Goal: Information Seeking & Learning: Learn about a topic

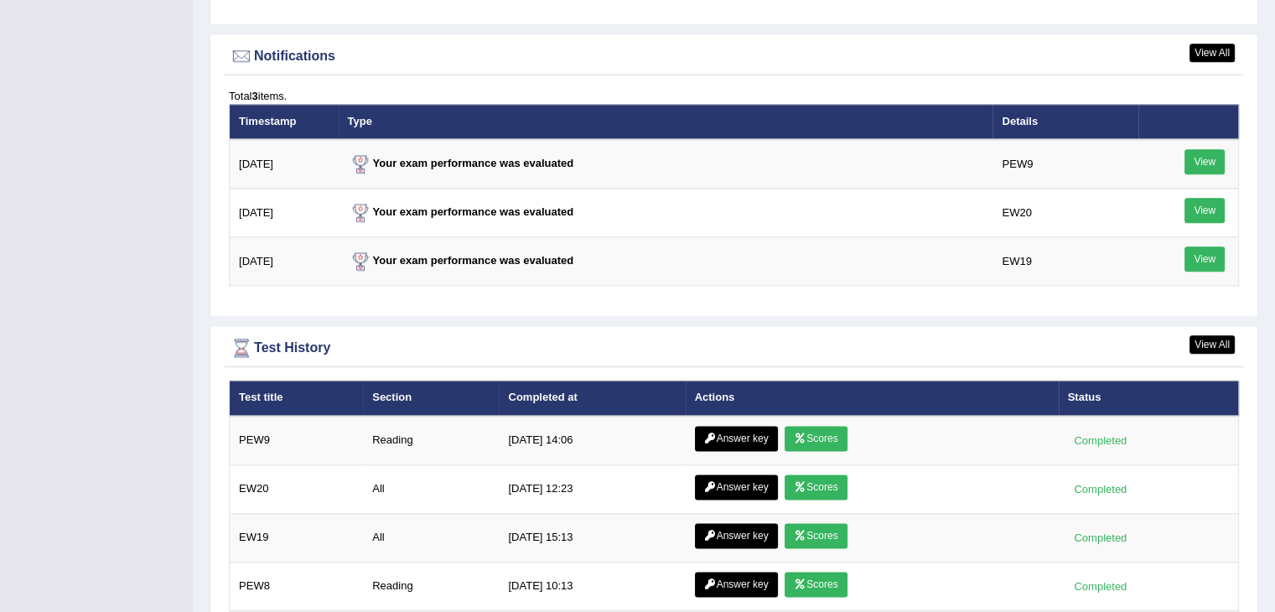
scroll to position [2023, 0]
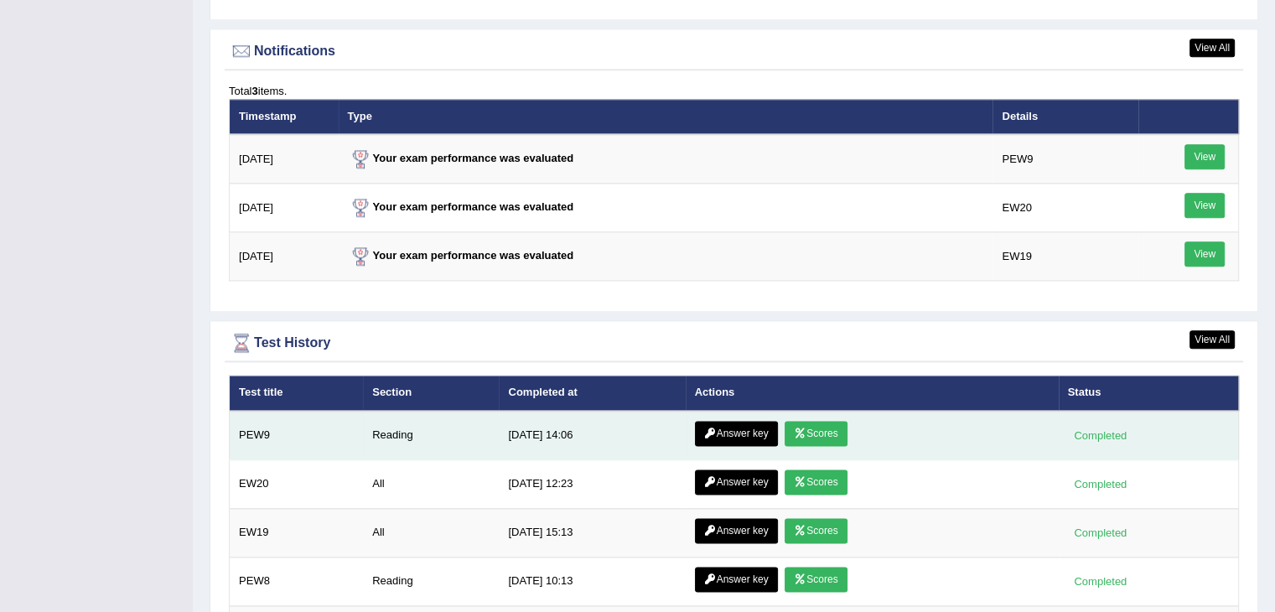
click at [801, 428] on icon at bounding box center [800, 433] width 13 height 10
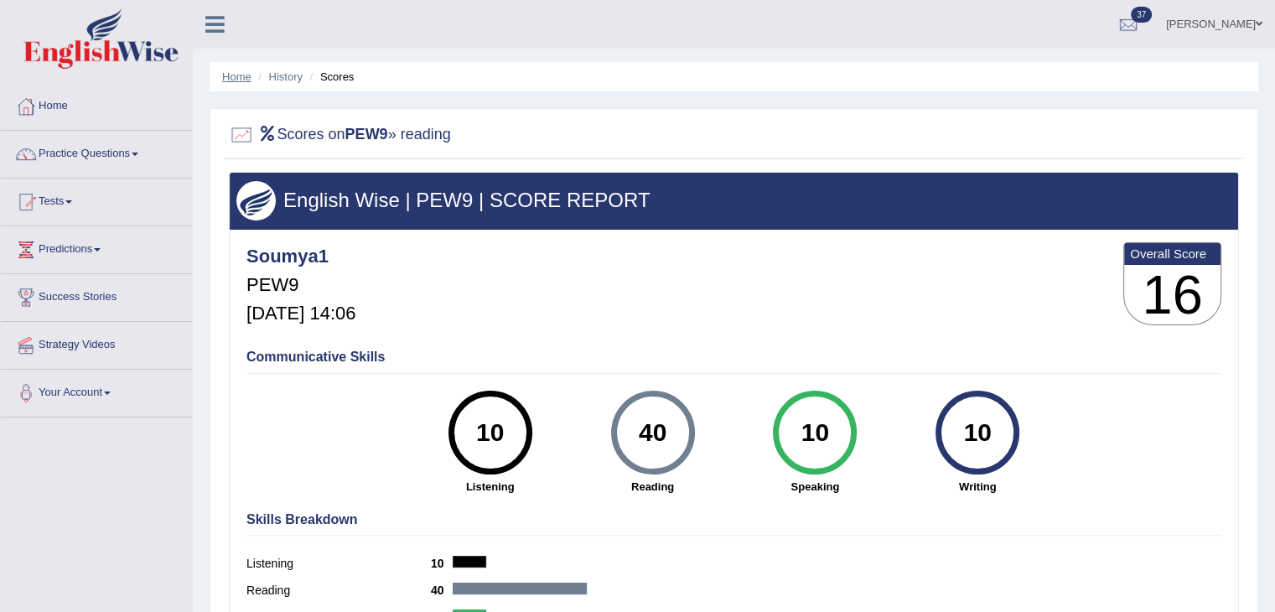
click at [235, 76] on link "Home" at bounding box center [236, 76] width 29 height 13
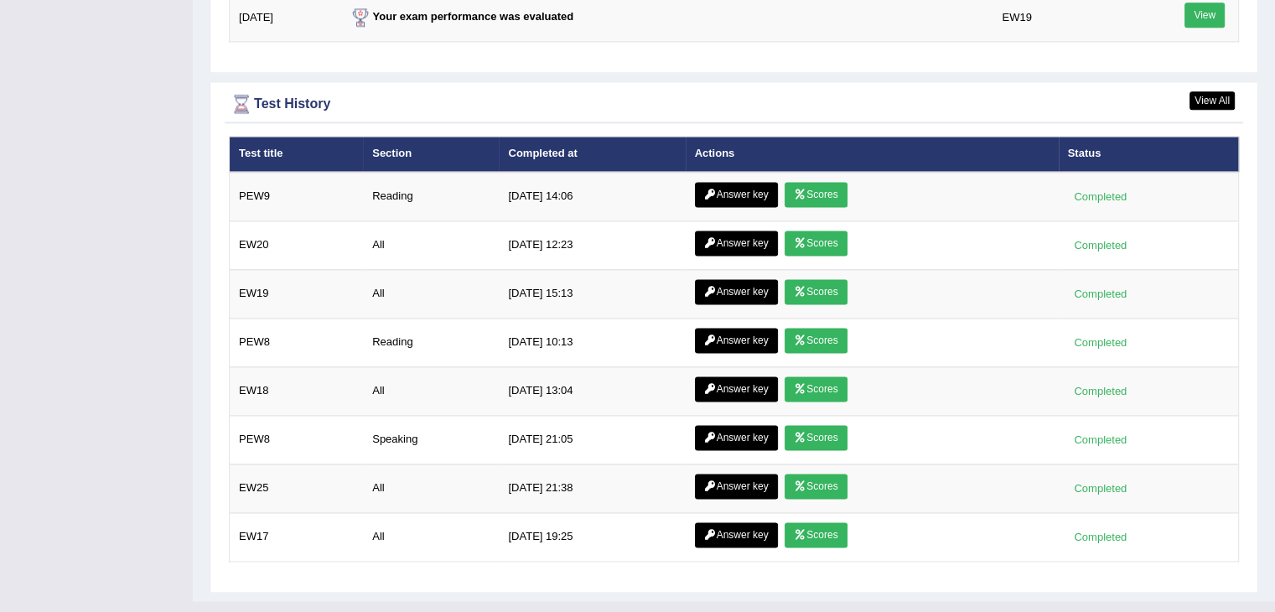
scroll to position [2282, 0]
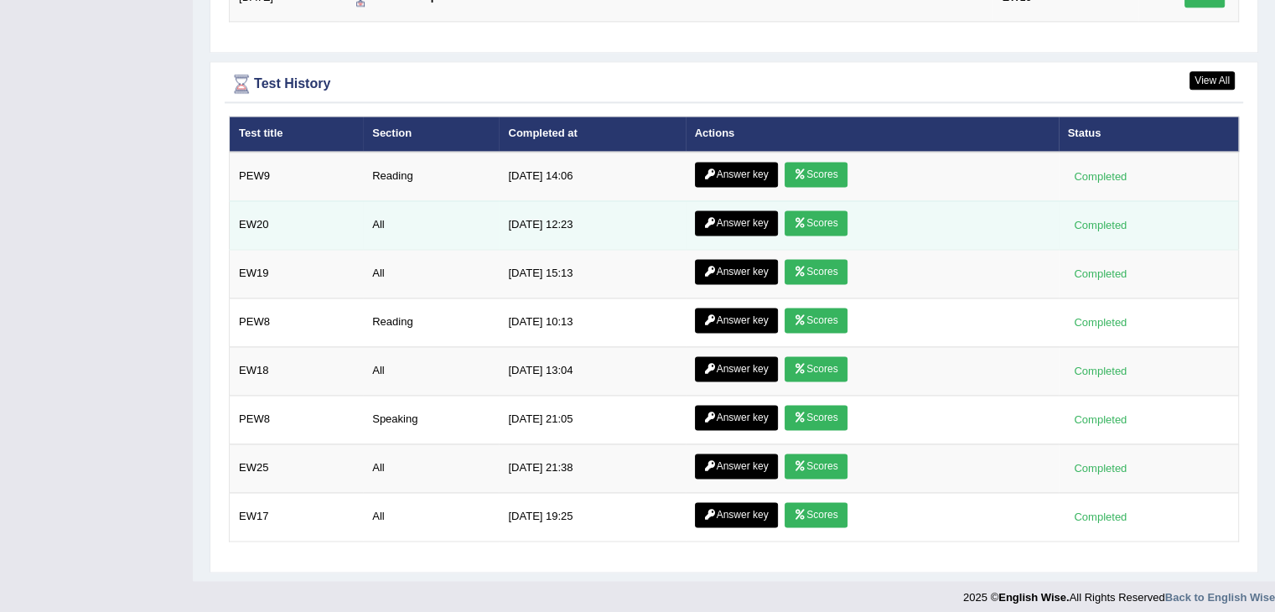
click at [804, 212] on link "Scores" at bounding box center [816, 222] width 62 height 25
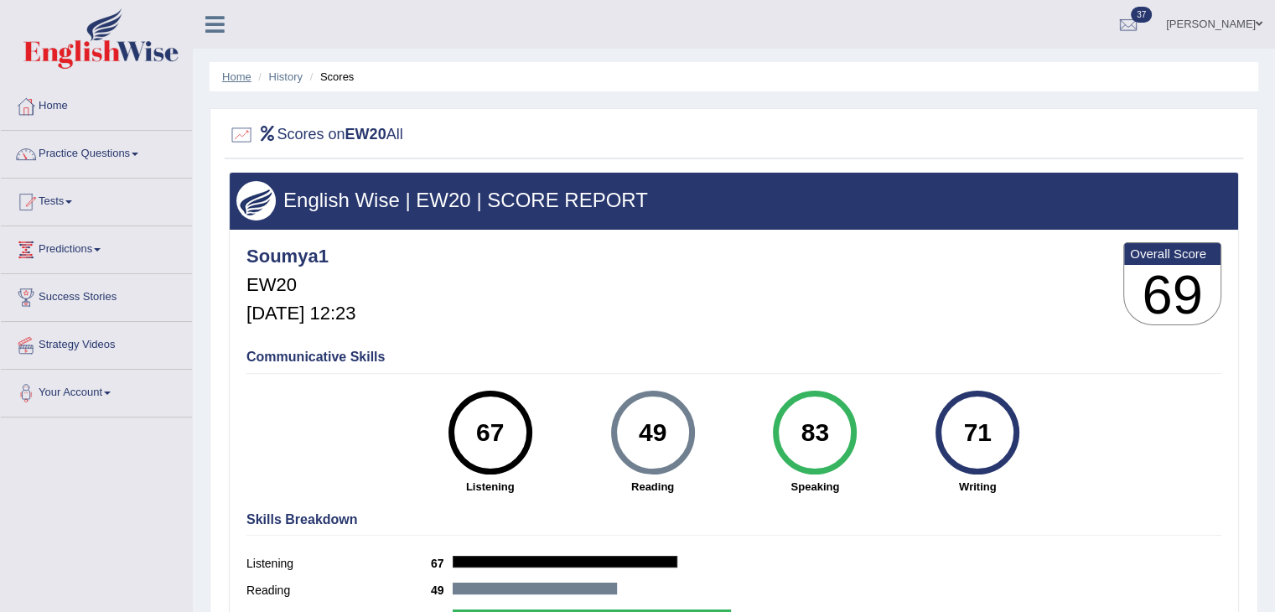
click at [230, 71] on link "Home" at bounding box center [236, 76] width 29 height 13
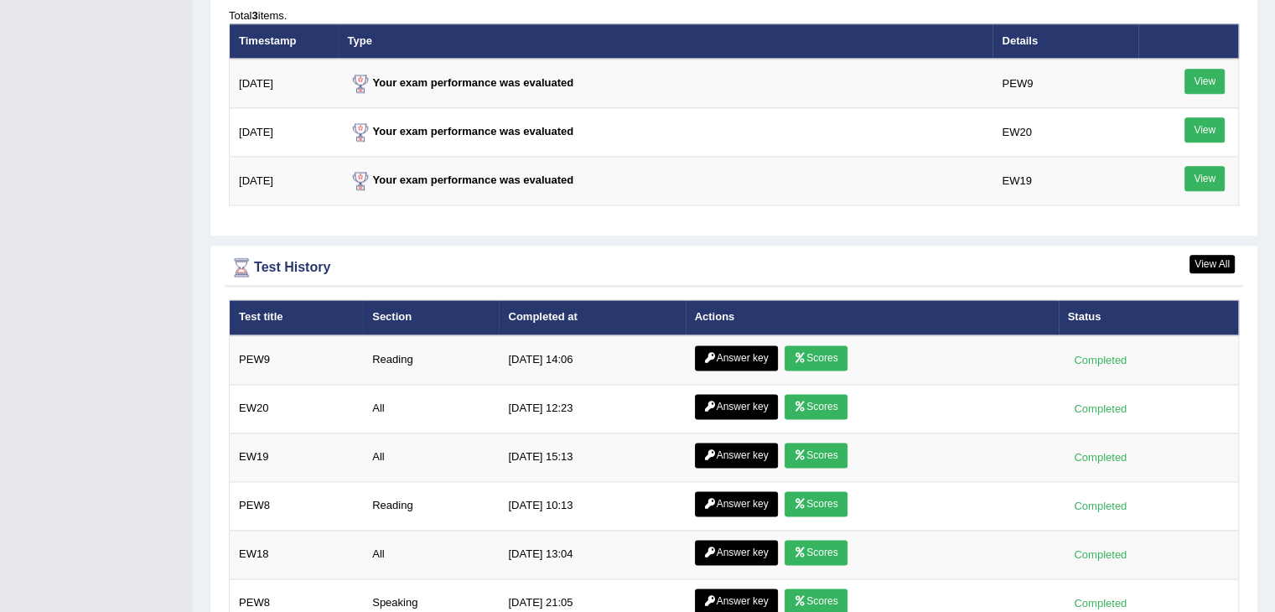
scroll to position [2282, 0]
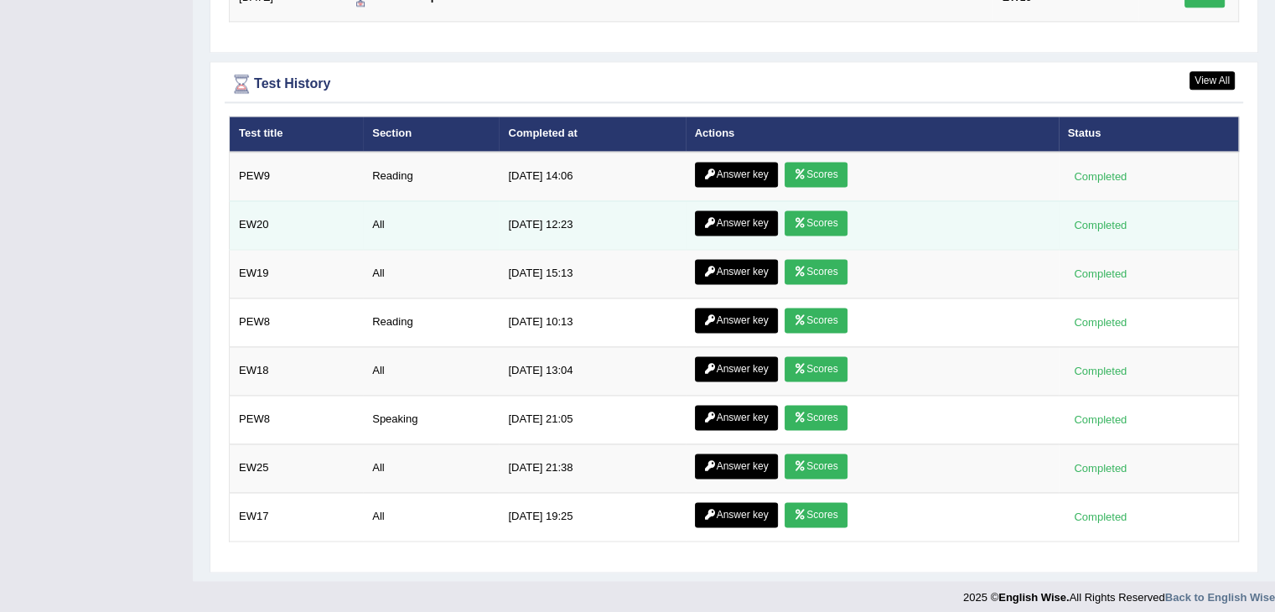
click at [740, 212] on link "Answer key" at bounding box center [736, 222] width 83 height 25
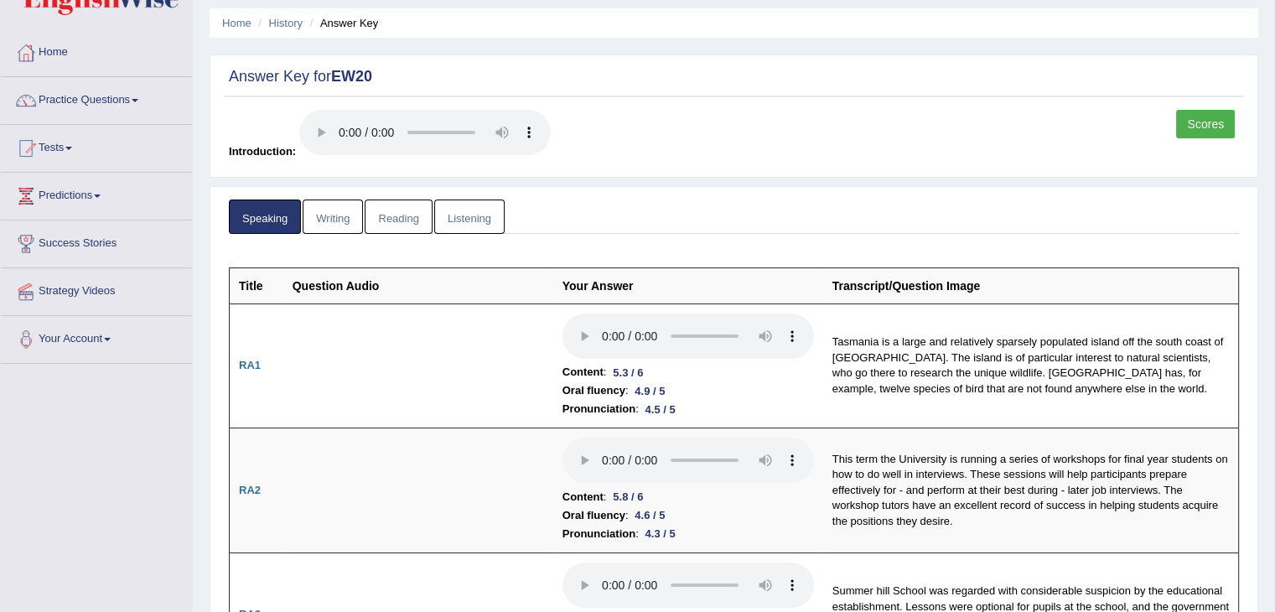
click at [330, 215] on link "Writing" at bounding box center [333, 216] width 60 height 34
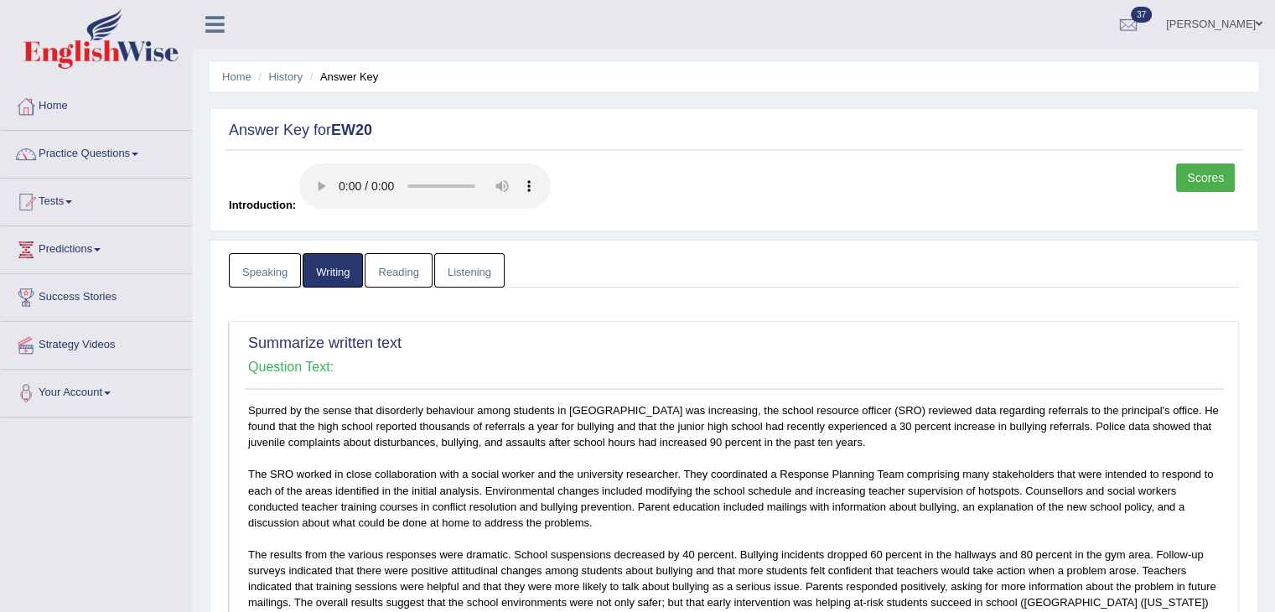
click at [469, 262] on link "Listening" at bounding box center [469, 270] width 70 height 34
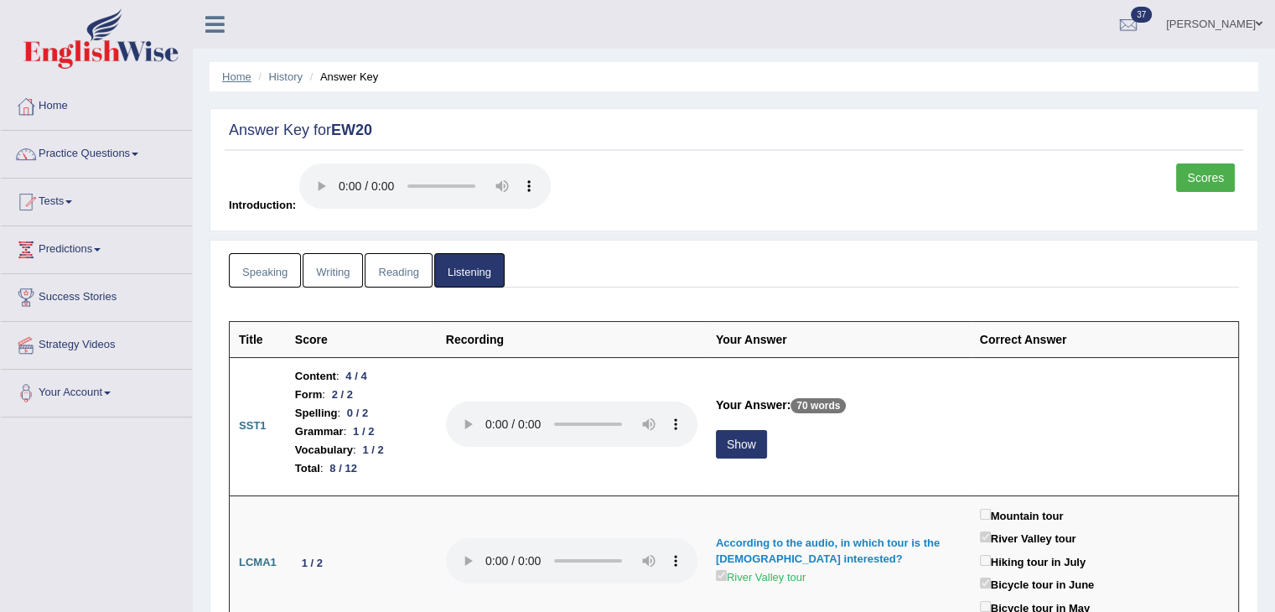
click at [238, 77] on link "Home" at bounding box center [236, 76] width 29 height 13
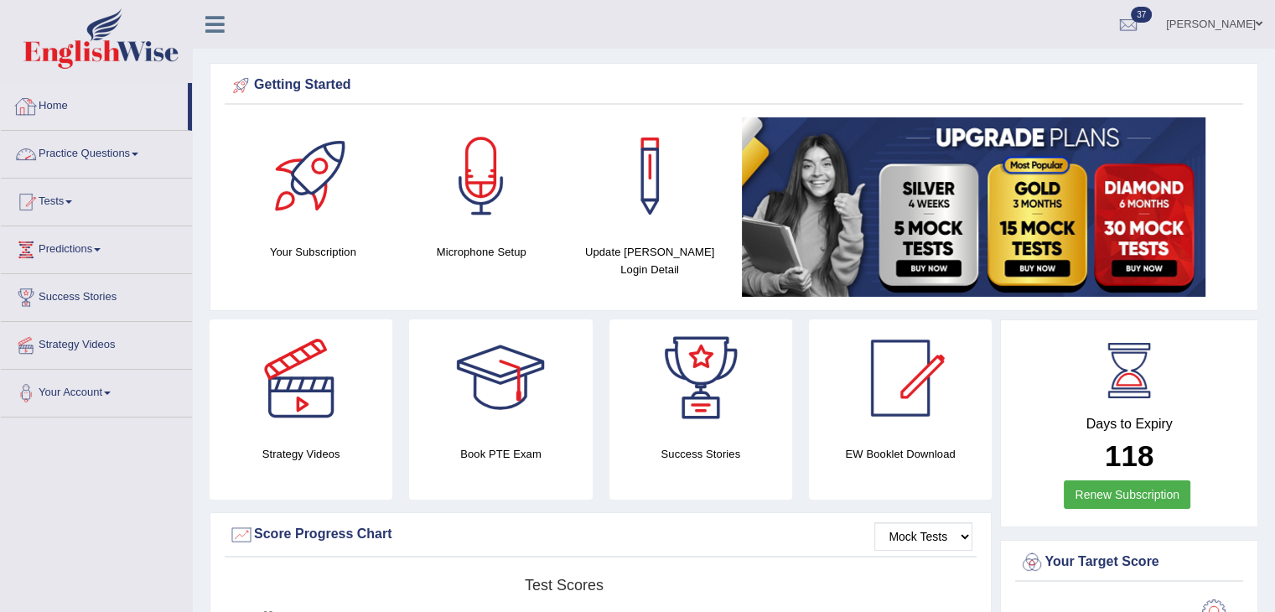
click at [134, 158] on link "Practice Questions" at bounding box center [96, 152] width 191 height 42
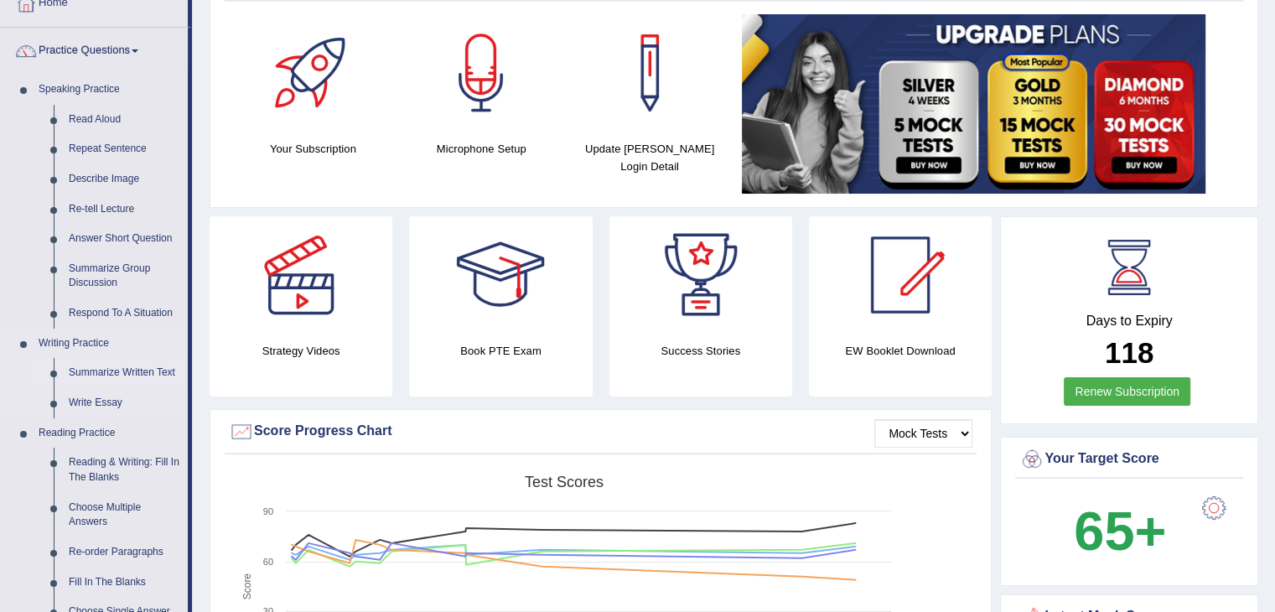
scroll to position [117, 0]
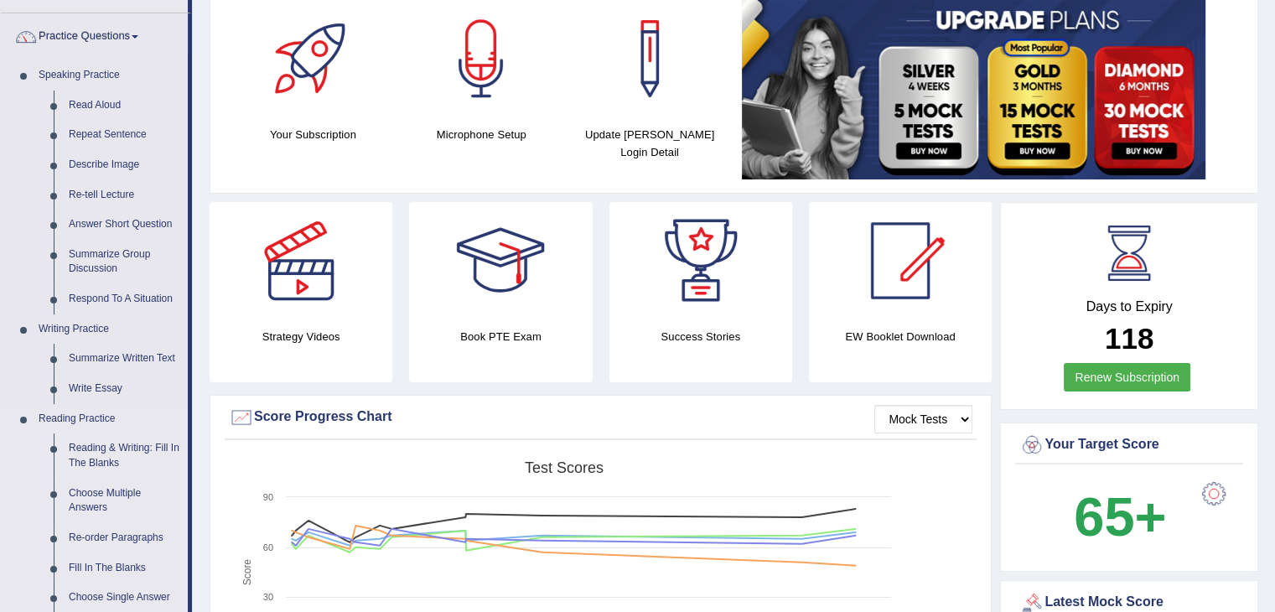
click at [132, 443] on link "Reading & Writing: Fill In The Blanks" at bounding box center [124, 455] width 127 height 44
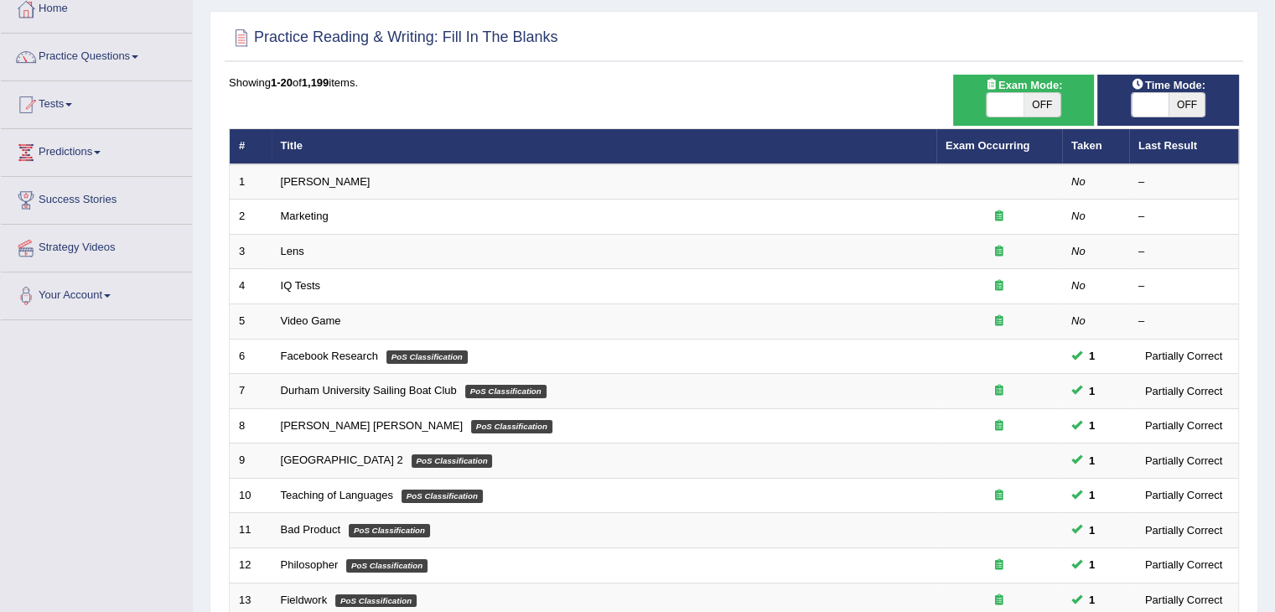
scroll to position [101, 0]
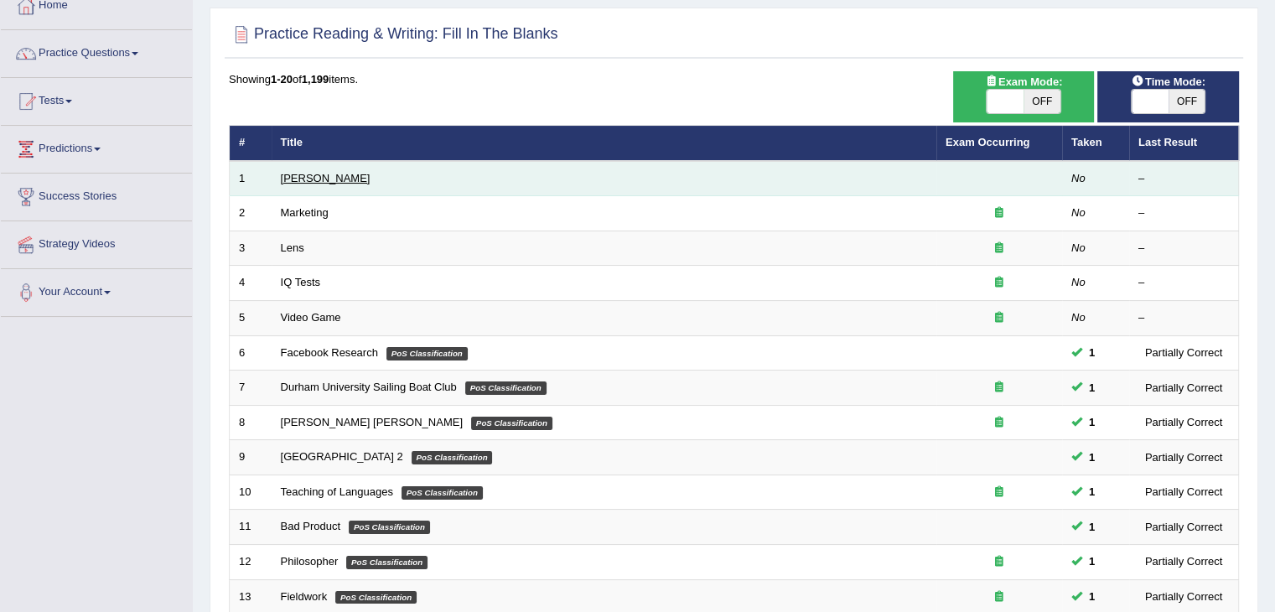
click at [321, 172] on link "[PERSON_NAME]" at bounding box center [326, 178] width 90 height 13
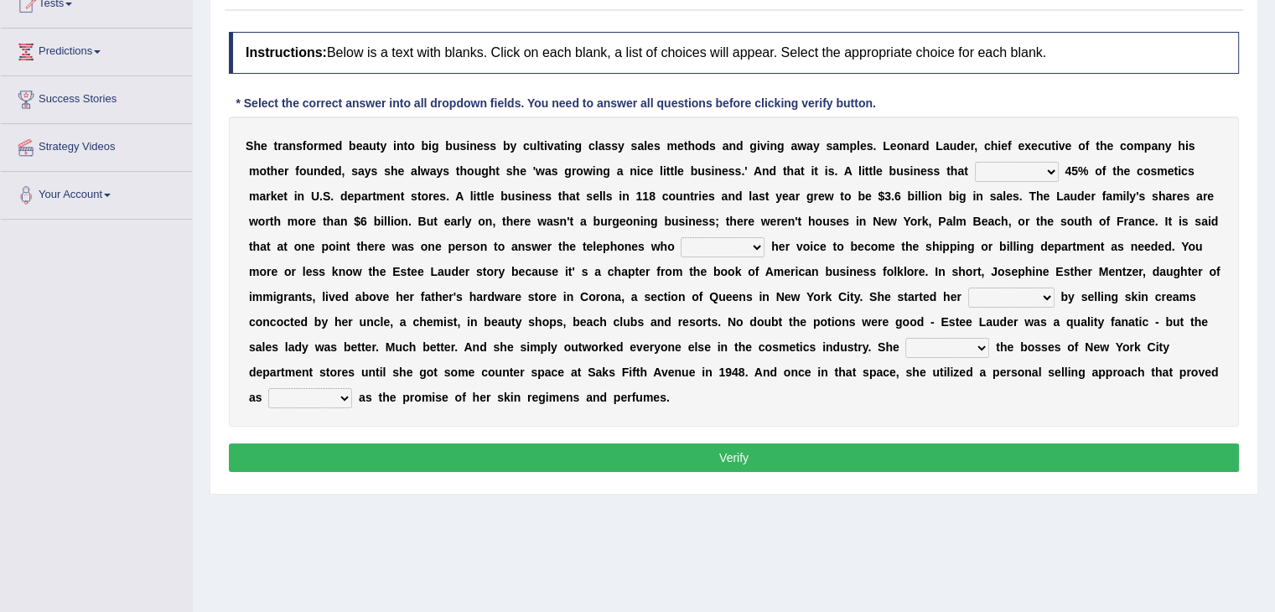
click at [1007, 168] on select "has controls makes maintains" at bounding box center [1017, 172] width 84 height 20
select select "controls"
click at [975, 162] on select "has controls makes maintains" at bounding box center [1017, 172] width 84 height 20
click at [719, 239] on select "switched changed raised used" at bounding box center [723, 247] width 84 height 20
select select "changed"
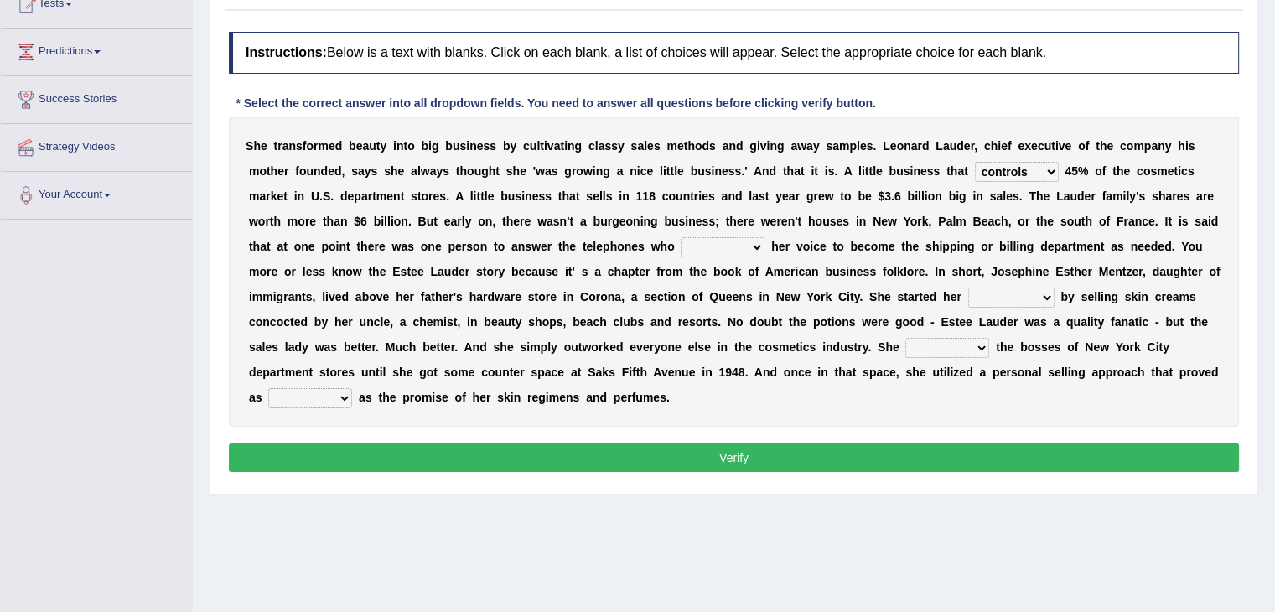
click at [681, 237] on select "switched changed raised used" at bounding box center [723, 247] width 84 height 20
click at [991, 292] on select "job institute companion enterprise" at bounding box center [1011, 298] width 86 height 20
select select "enterprise"
click at [968, 288] on select "job institute companion enterprise" at bounding box center [1011, 298] width 86 height 20
click at [959, 346] on select "stated bridged stalked heaved" at bounding box center [947, 348] width 84 height 20
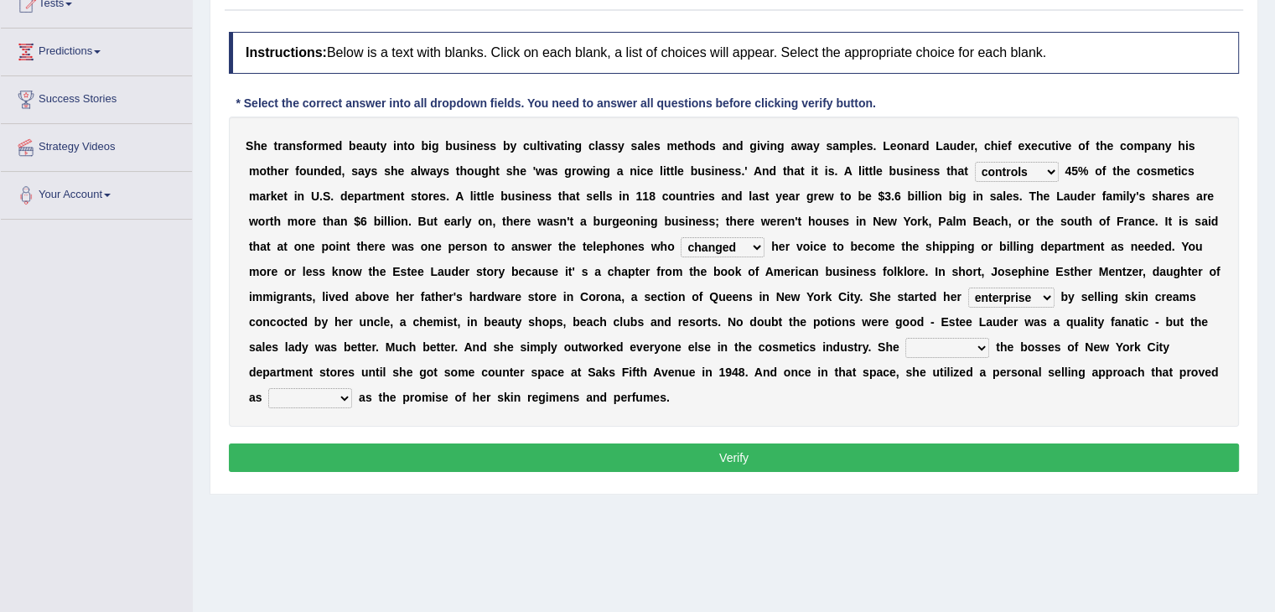
select select "stalked"
click at [905, 338] on select "stated bridged stalked heaved" at bounding box center [947, 348] width 84 height 20
click at [329, 395] on select "potent ruthless potential expensive" at bounding box center [310, 398] width 84 height 20
select select "potent"
click at [268, 388] on select "potent ruthless potential expensive" at bounding box center [310, 398] width 84 height 20
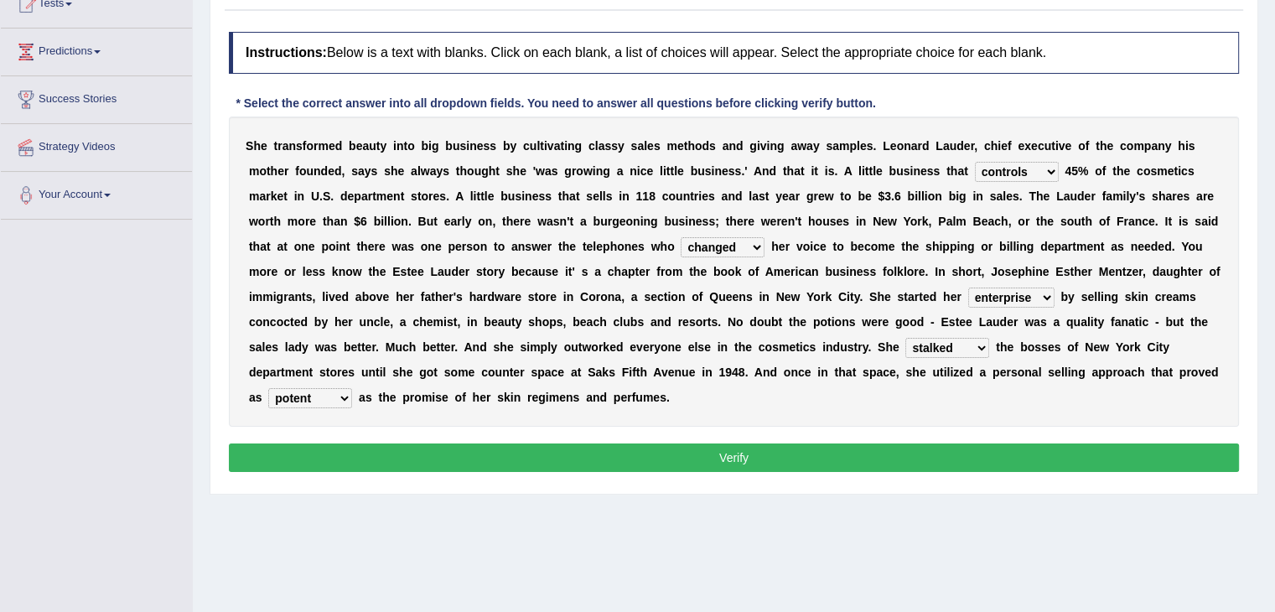
click at [371, 447] on button "Verify" at bounding box center [734, 457] width 1010 height 28
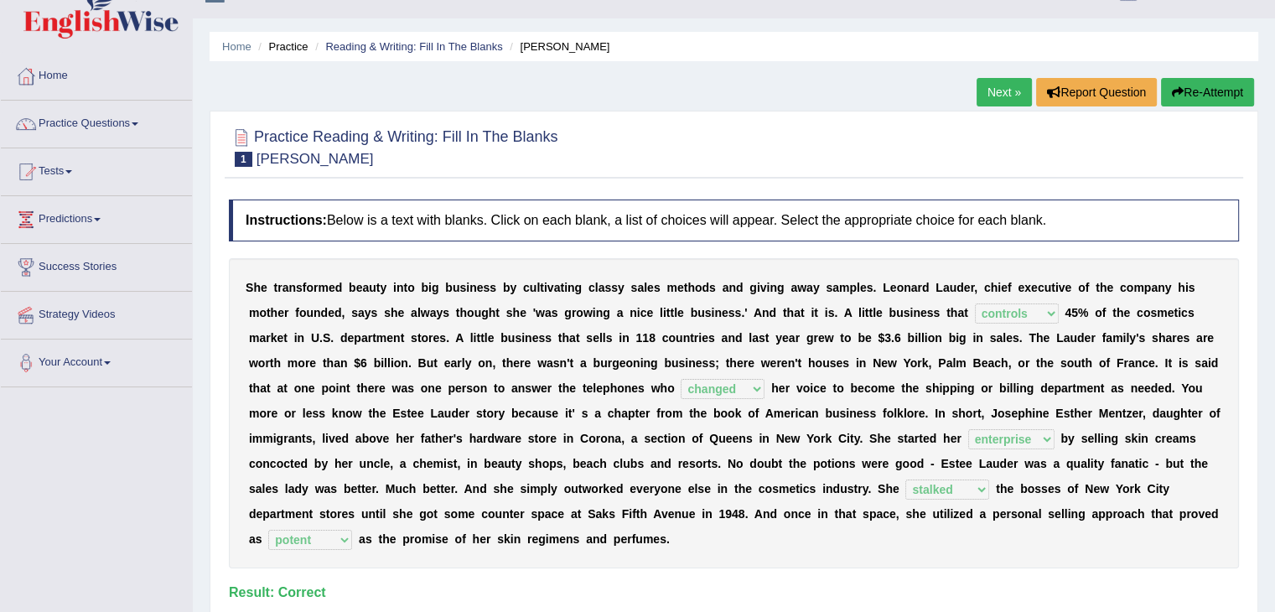
scroll to position [27, 0]
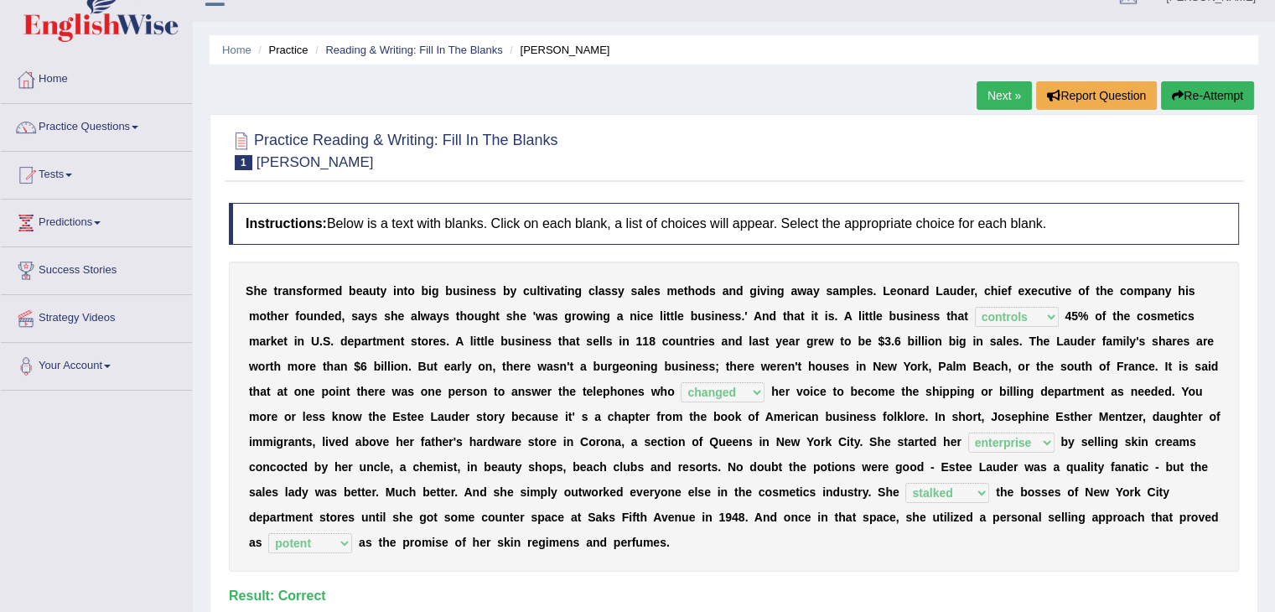
click at [992, 91] on link "Next »" at bounding box center [1004, 95] width 55 height 28
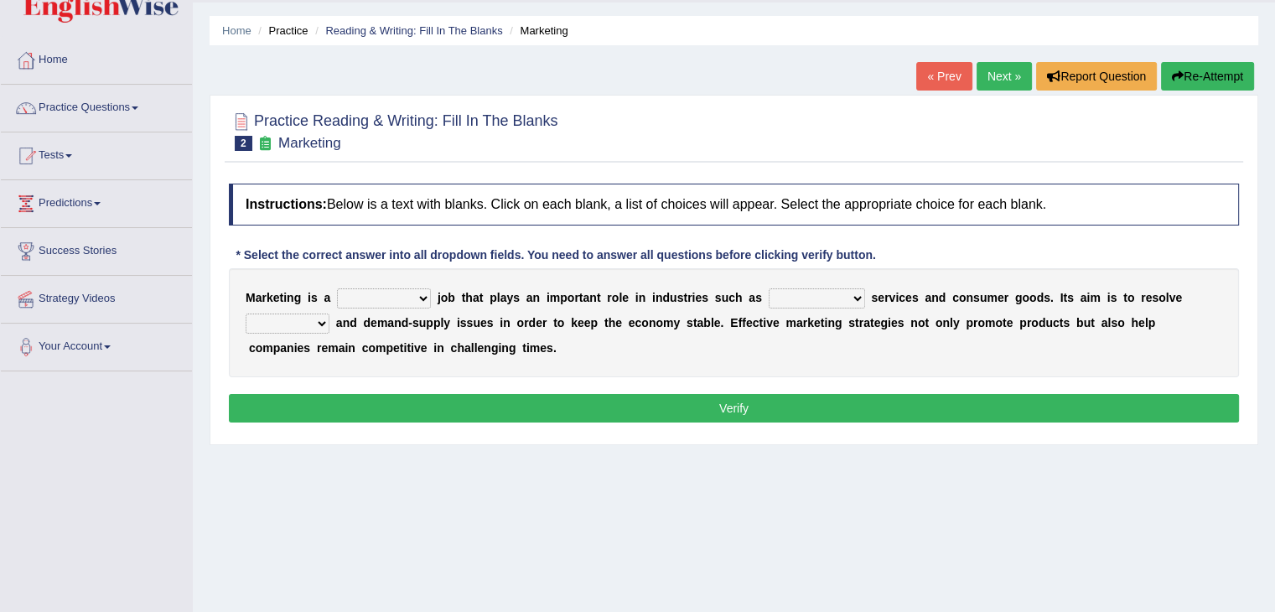
click at [422, 308] on div "M a r k e t i n g i s a professional flexible parochial descriptive j o b t h a…" at bounding box center [734, 322] width 1010 height 109
click at [422, 297] on select "professional flexible parochial descriptive" at bounding box center [384, 298] width 94 height 20
select select "professional"
click at [337, 288] on select "professional flexible parochial descriptive" at bounding box center [384, 298] width 94 height 20
click at [795, 293] on select "civil financial conventional foremost" at bounding box center [817, 298] width 96 height 20
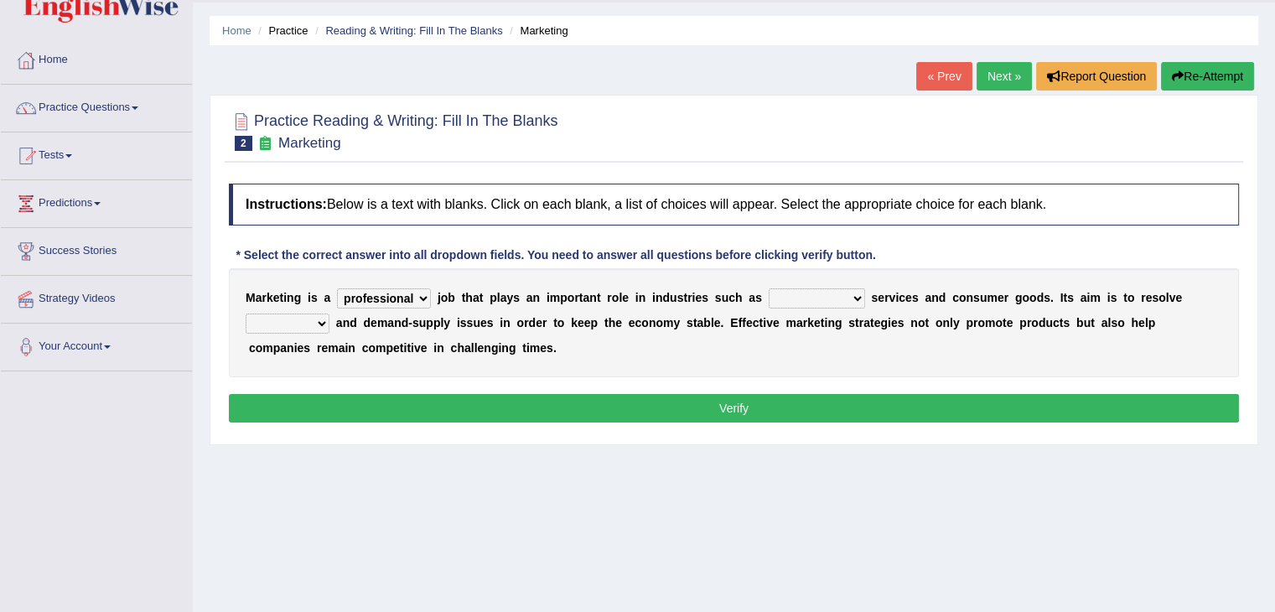
select select "conventional"
click at [769, 288] on select "civil financial conventional foremost" at bounding box center [817, 298] width 96 height 20
click at [313, 325] on select "imbalance excess symmetry budget" at bounding box center [288, 323] width 84 height 20
select select "imbalance"
click at [246, 313] on select "imbalance excess symmetry budget" at bounding box center [288, 323] width 84 height 20
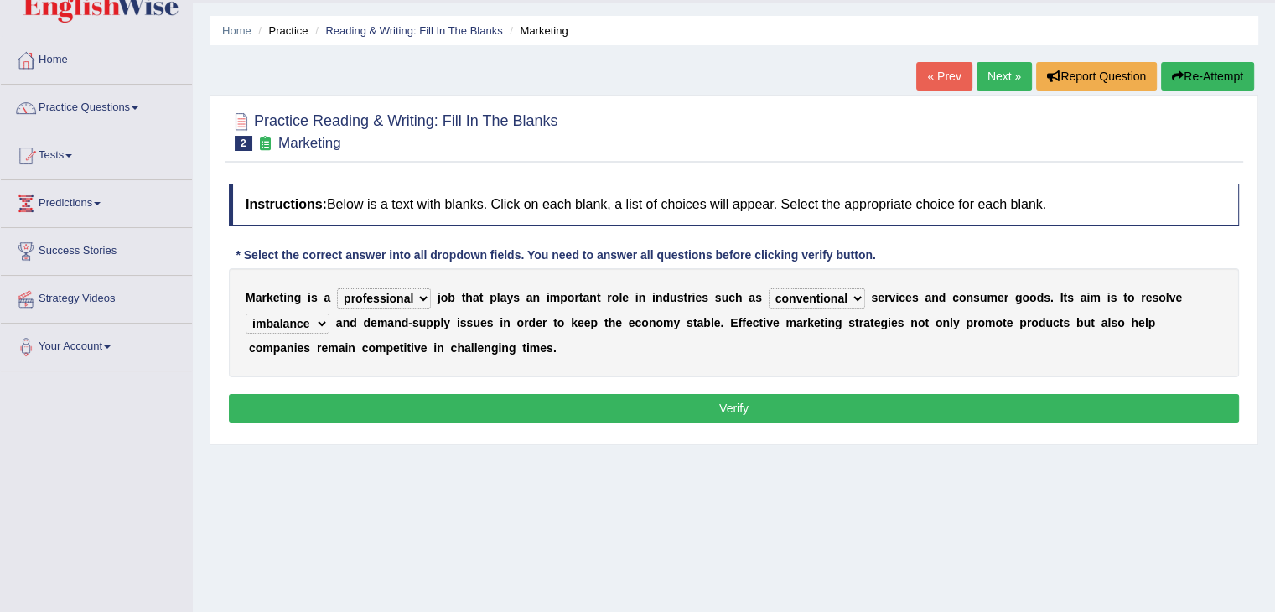
click at [407, 405] on button "Verify" at bounding box center [734, 408] width 1010 height 28
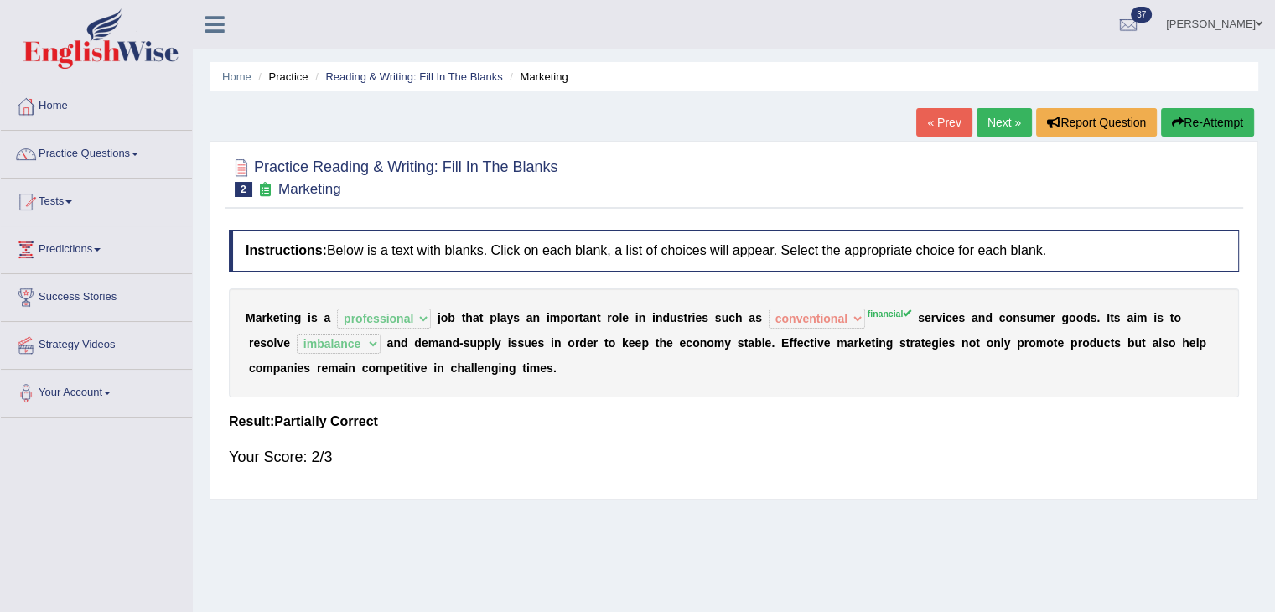
click at [989, 122] on link "Next »" at bounding box center [1004, 122] width 55 height 28
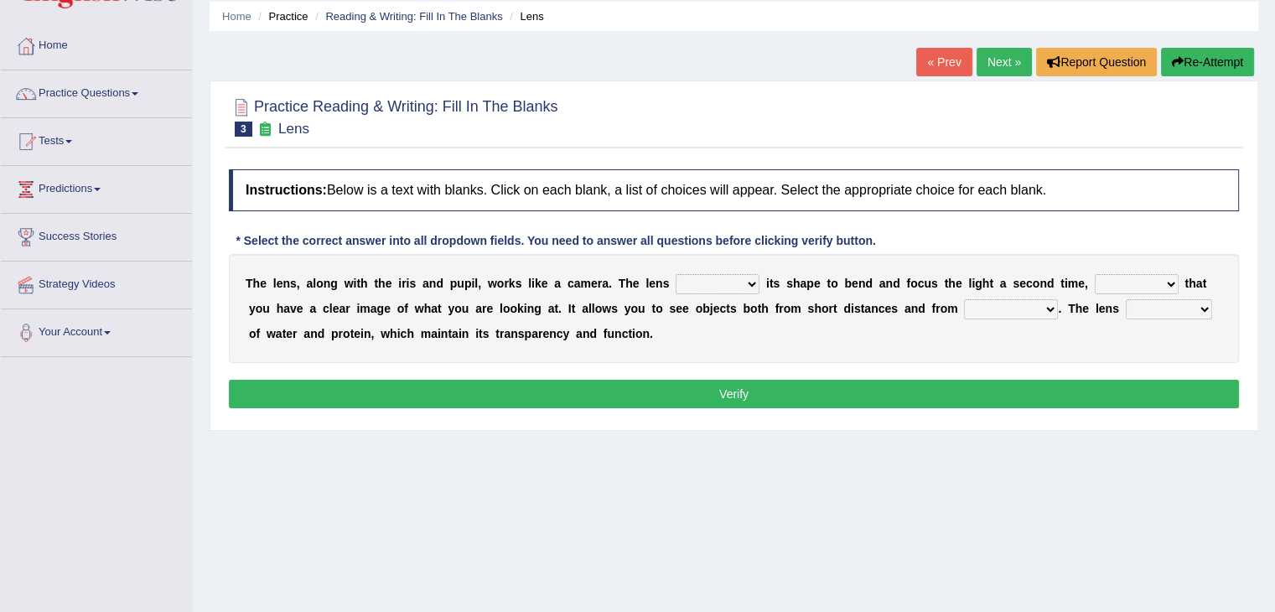
click at [711, 285] on select "adjusts shows selects presents" at bounding box center [718, 284] width 84 height 20
select select "adjusts"
click at [676, 274] on select "adjusts shows selects presents" at bounding box center [718, 284] width 84 height 20
click at [1126, 279] on select "ensures to ensure ensure ensured" at bounding box center [1137, 284] width 84 height 20
select select "to ensure"
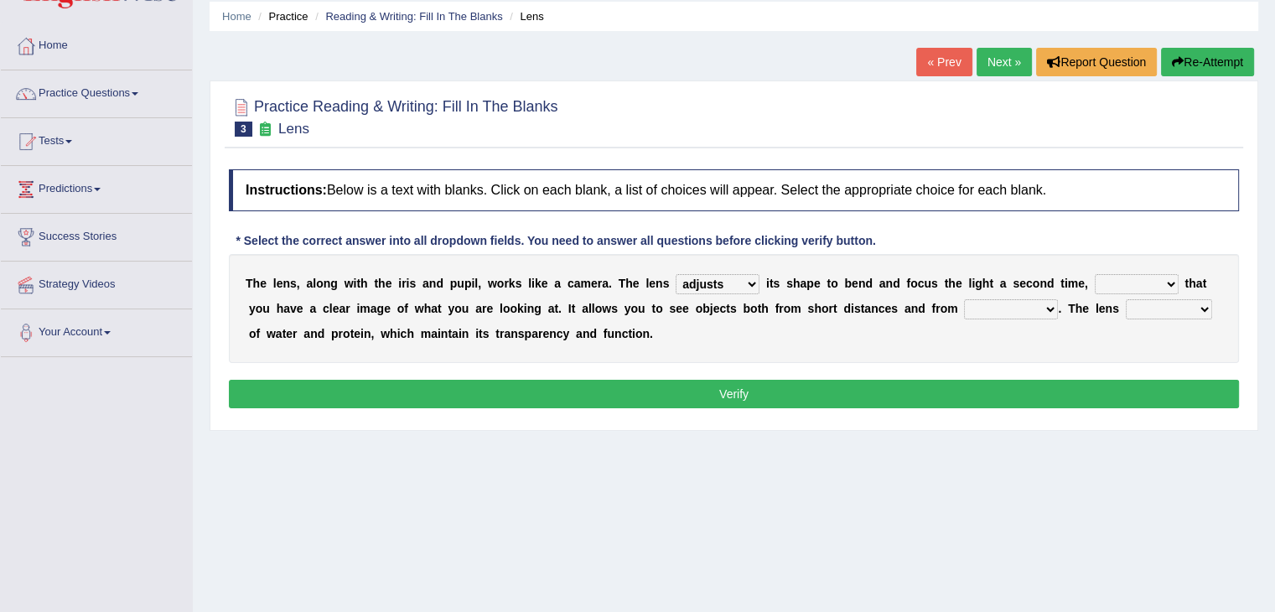
click at [1095, 274] on select "ensures to ensure ensure ensured" at bounding box center [1137, 284] width 84 height 20
click at [1019, 304] on select "far away in between further apart all along" at bounding box center [1011, 309] width 94 height 20
select select "far away"
click at [964, 299] on select "far away in between further apart all along" at bounding box center [1011, 309] width 94 height 20
click at [1143, 308] on select "constitutes comprises composes consists" at bounding box center [1169, 309] width 86 height 20
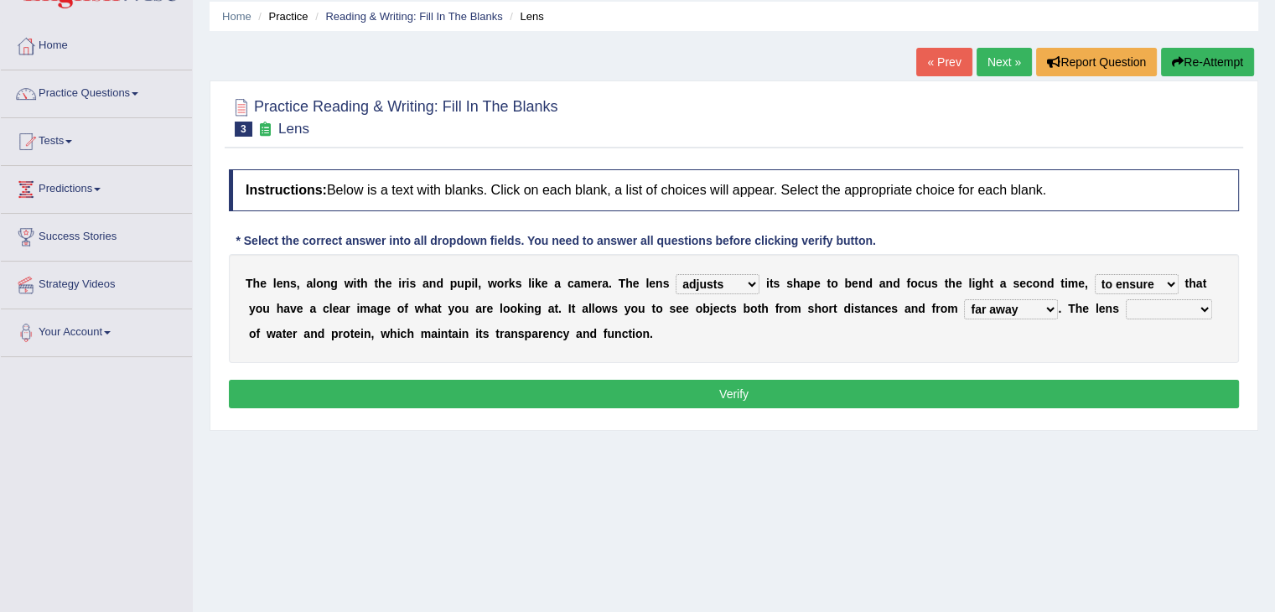
select select "consists"
click at [1126, 299] on select "constitutes comprises composes consists" at bounding box center [1169, 309] width 86 height 20
click at [948, 393] on button "Verify" at bounding box center [734, 394] width 1010 height 28
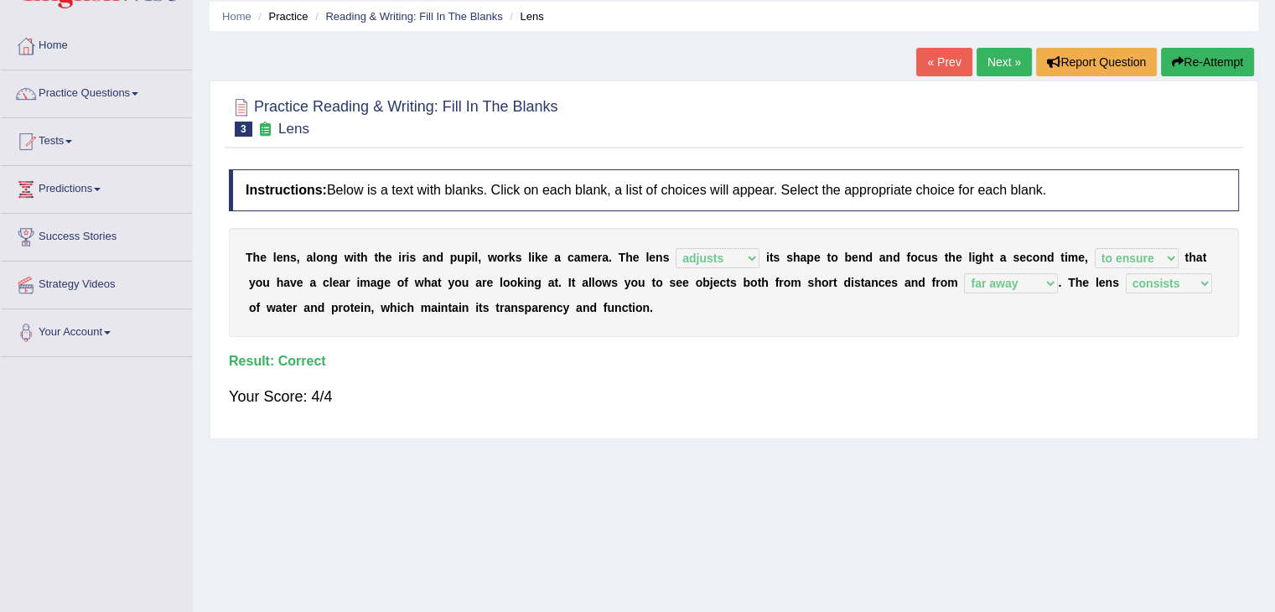
click at [992, 66] on link "Next »" at bounding box center [1004, 62] width 55 height 28
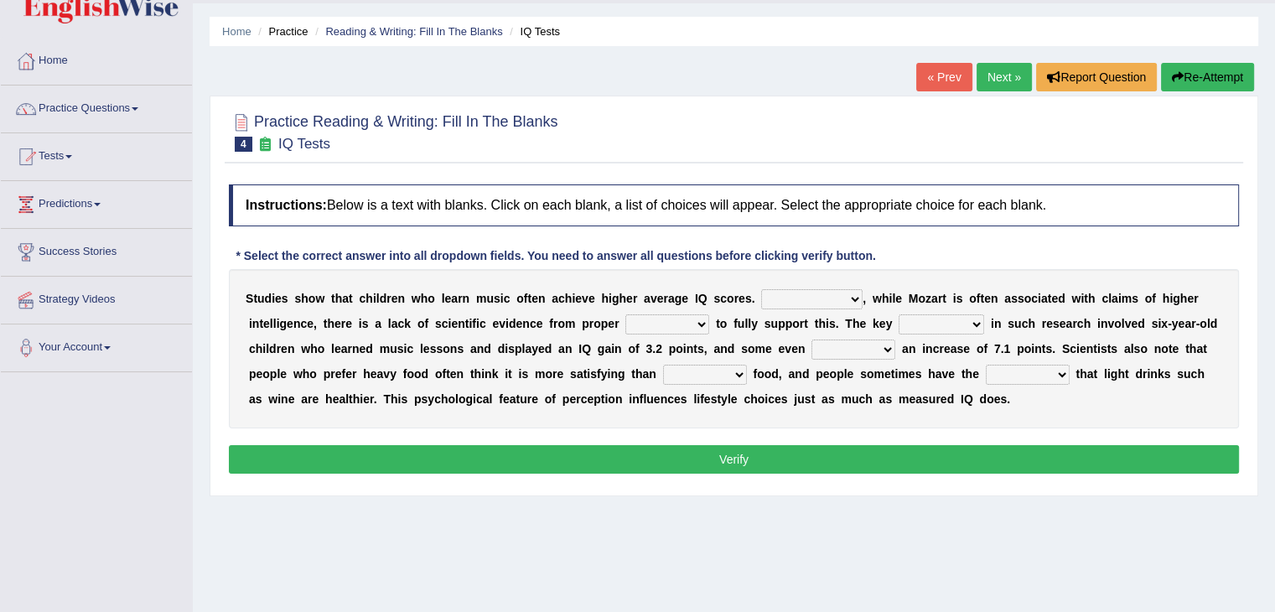
scroll to position [47, 0]
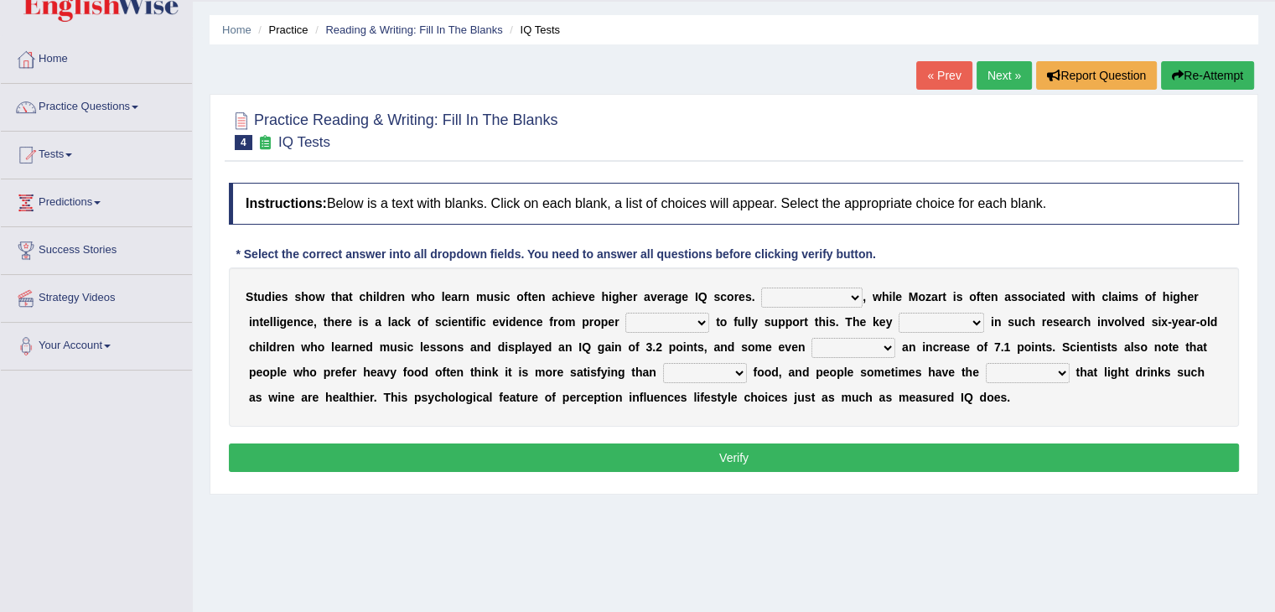
click at [799, 293] on select "However Therefore Consequently While" at bounding box center [811, 298] width 101 height 20
select select "However"
click at [761, 288] on select "However Therefore Consequently While" at bounding box center [811, 298] width 101 height 20
click at [670, 326] on select "test tests testing tested" at bounding box center [667, 323] width 84 height 20
select select "test"
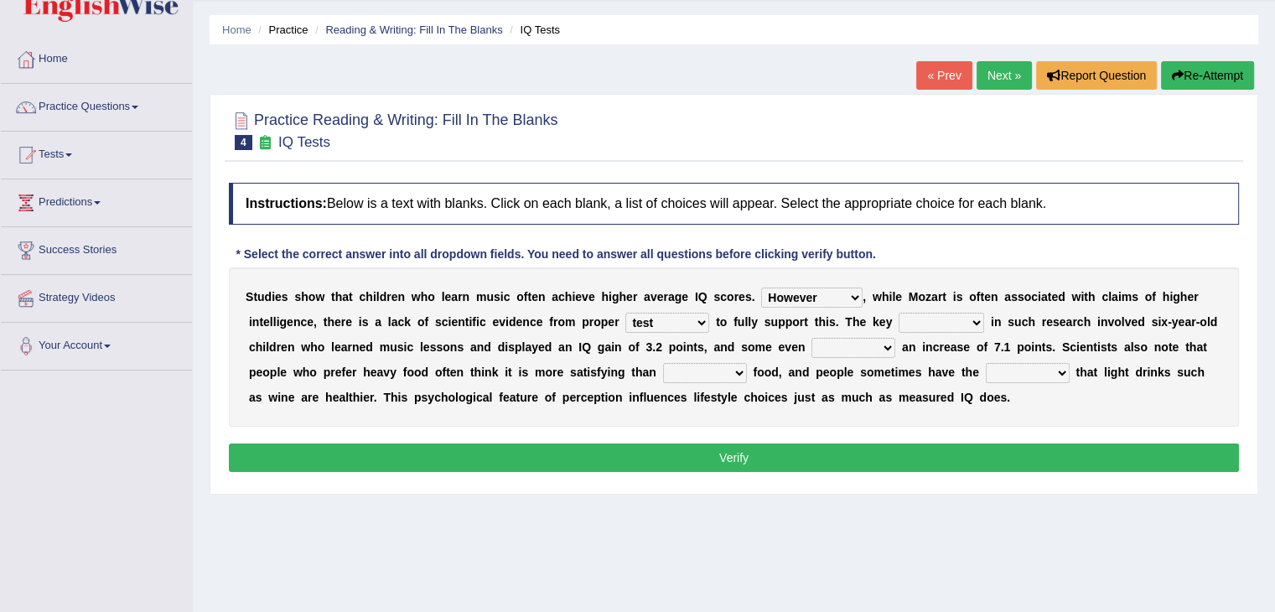
click at [625, 313] on select "test tests testing tested" at bounding box center [667, 323] width 84 height 20
click at [925, 319] on select "process goal implication odd" at bounding box center [941, 323] width 85 height 20
select select "process"
click at [899, 313] on select "process goal implication odd" at bounding box center [941, 323] width 85 height 20
click at [858, 345] on select "exhibited taught learned threatened" at bounding box center [853, 348] width 84 height 20
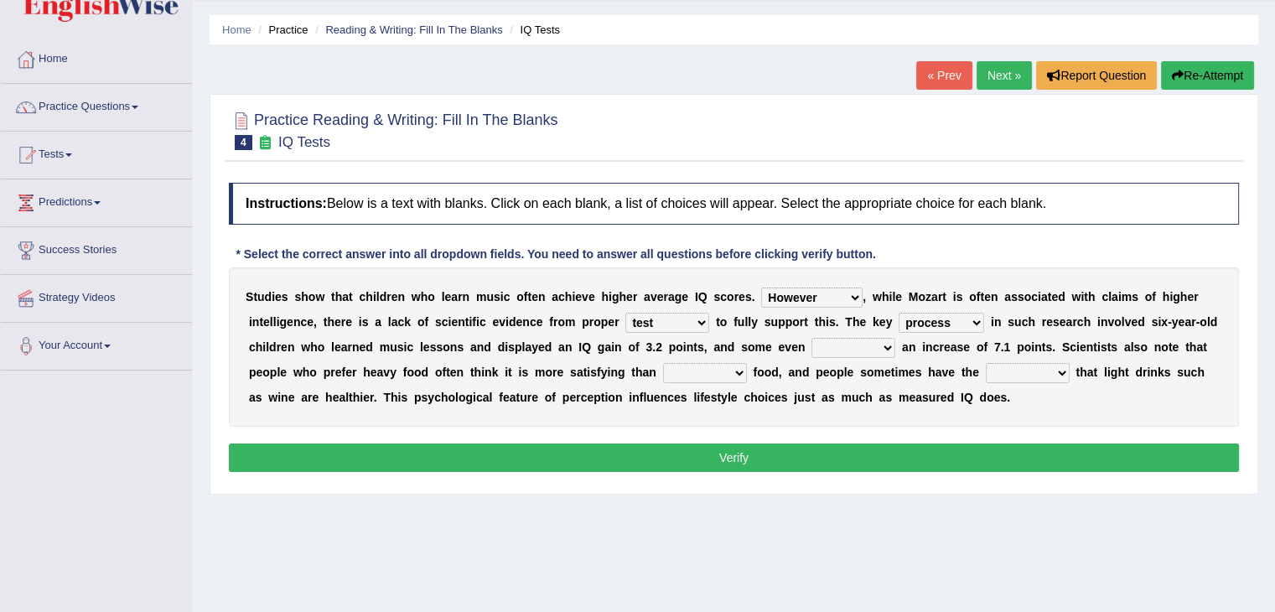
select select "learned"
click at [811, 338] on select "exhibited taught learned threatened" at bounding box center [853, 348] width 84 height 20
click at [731, 372] on select "choosy lighter cushiony spooky" at bounding box center [705, 373] width 84 height 20
select select "choosy"
click at [663, 363] on select "choosy lighter cushiony spooky" at bounding box center [705, 373] width 84 height 20
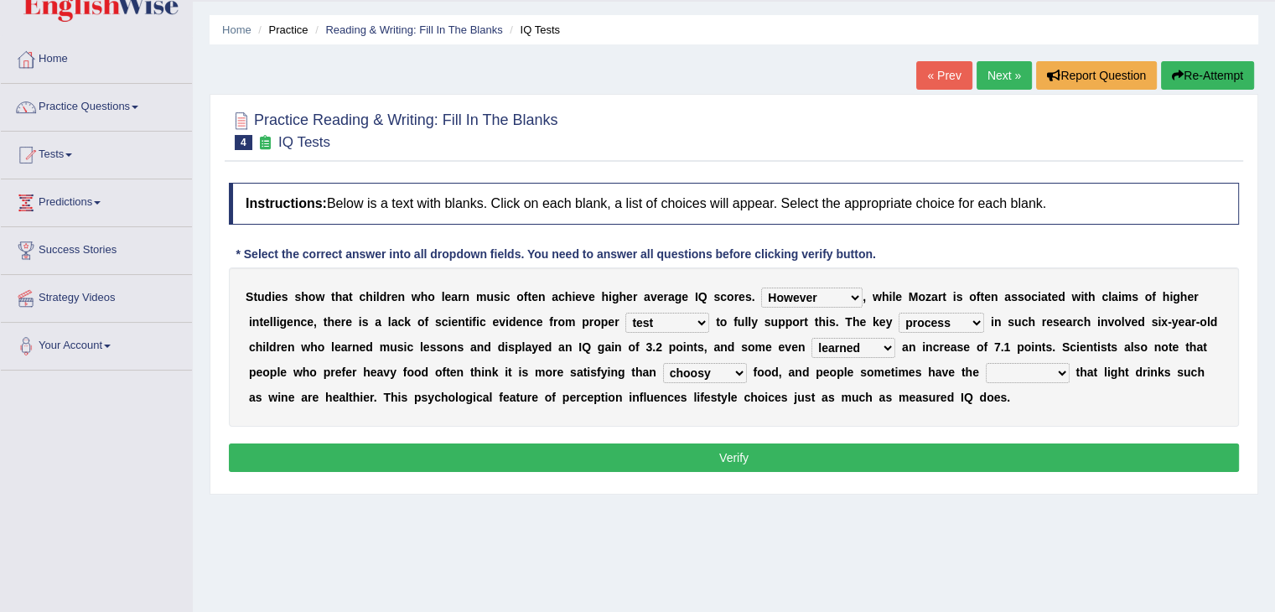
click at [1013, 372] on select "illusion sight anecdote intention" at bounding box center [1028, 373] width 84 height 20
select select "illusion"
click at [986, 363] on select "illusion sight anecdote intention" at bounding box center [1028, 373] width 84 height 20
click at [831, 458] on button "Verify" at bounding box center [734, 457] width 1010 height 28
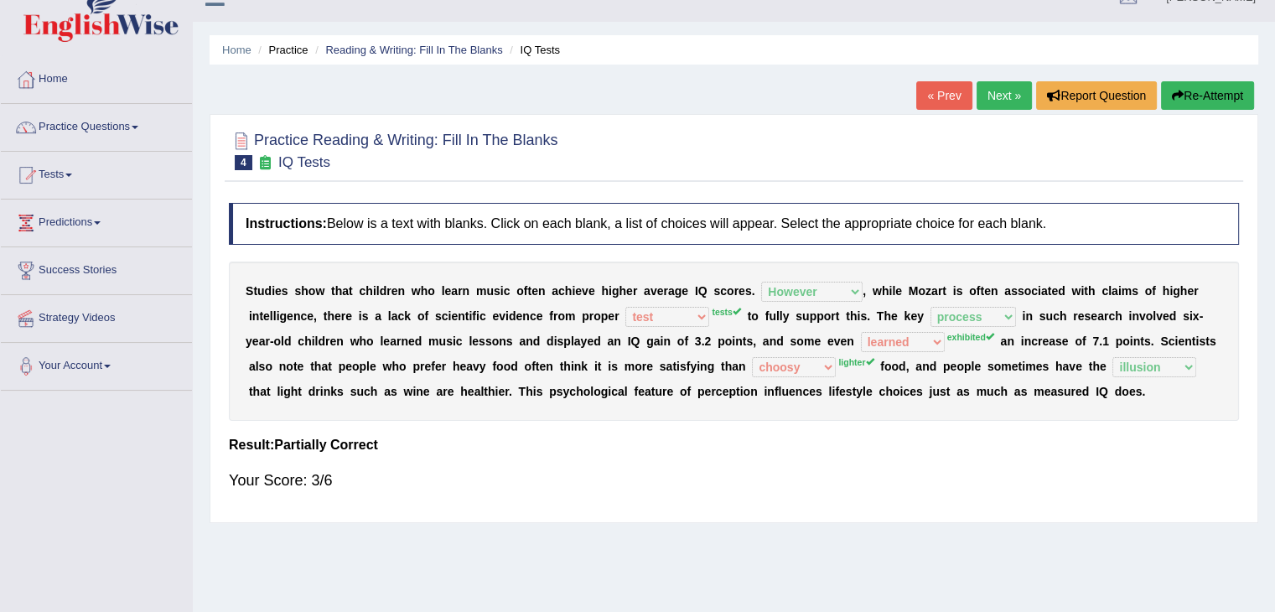
scroll to position [0, 0]
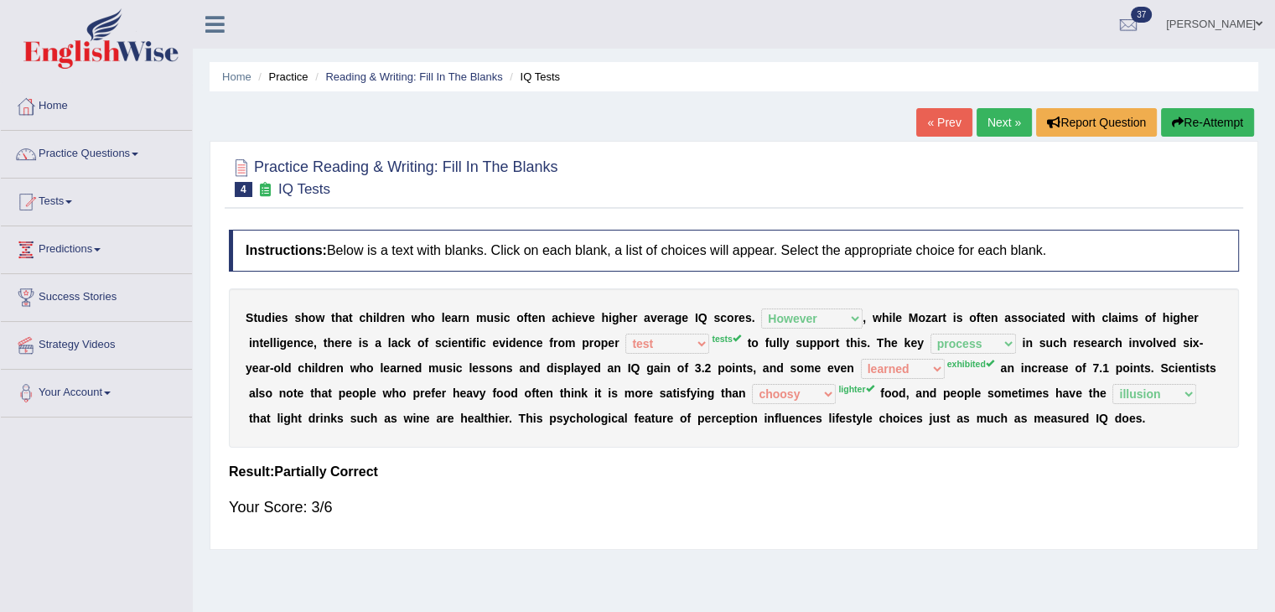
click at [1000, 124] on link "Next »" at bounding box center [1004, 122] width 55 height 28
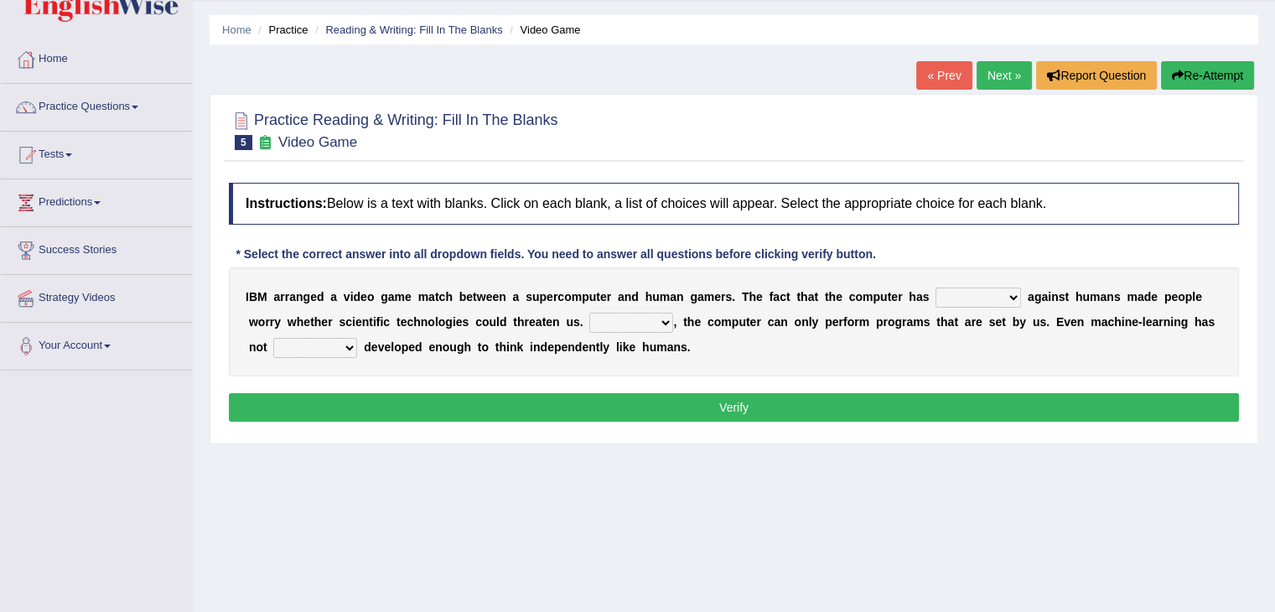
click at [977, 299] on select "competed fought acted challenged" at bounding box center [977, 298] width 85 height 20
select select "fought"
click at [935, 288] on select "competed fought acted challenged" at bounding box center [977, 298] width 85 height 20
click at [673, 321] on b "," at bounding box center [674, 321] width 3 height 13
click at [664, 319] on select "Moreover However Thus So" at bounding box center [631, 323] width 84 height 20
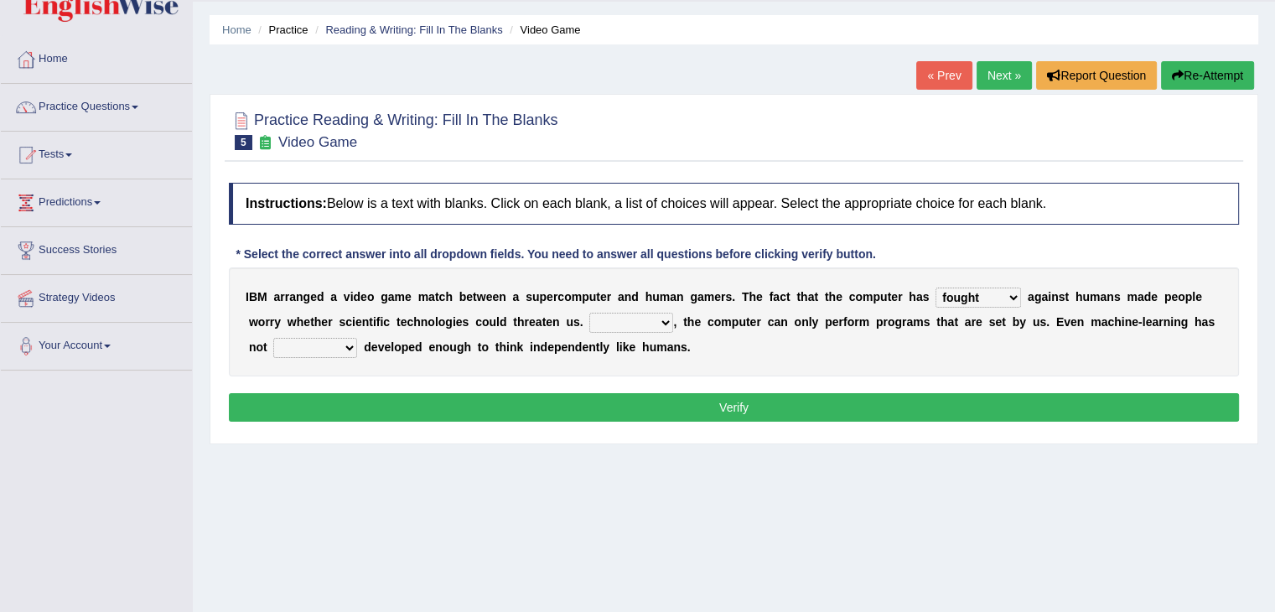
select select "However"
click at [589, 313] on select "Moreover However Thus So" at bounding box center [631, 323] width 84 height 20
click at [323, 346] on select "yet still only just" at bounding box center [315, 348] width 84 height 20
select select "yet"
click at [273, 338] on select "yet still only just" at bounding box center [315, 348] width 84 height 20
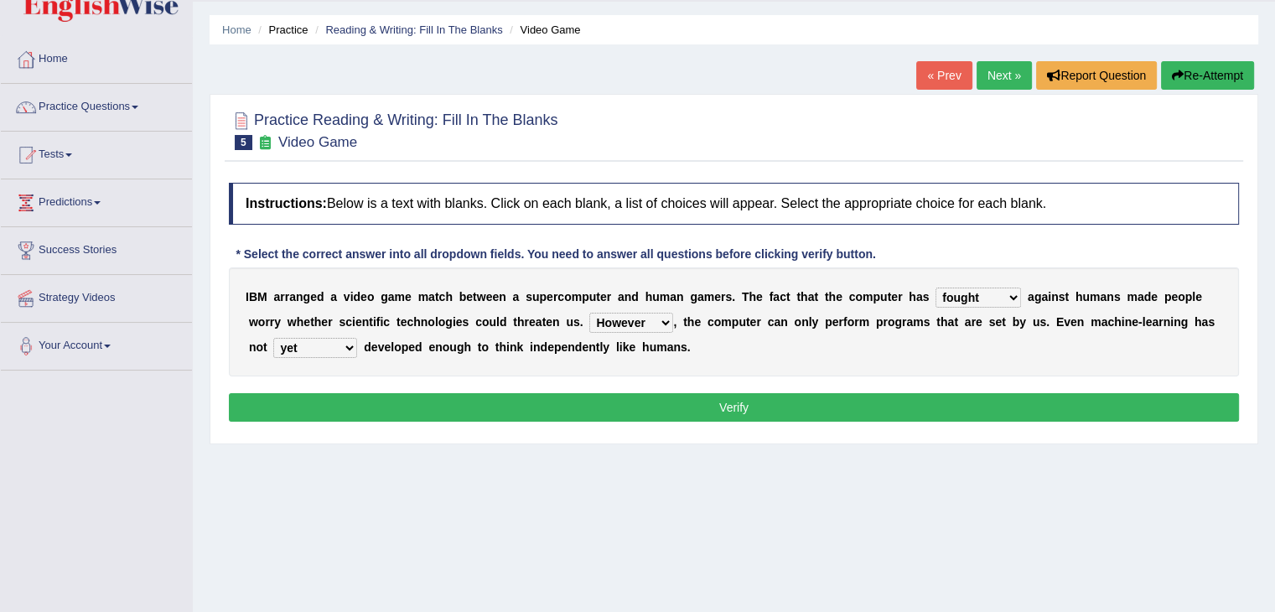
click at [342, 413] on button "Verify" at bounding box center [734, 407] width 1010 height 28
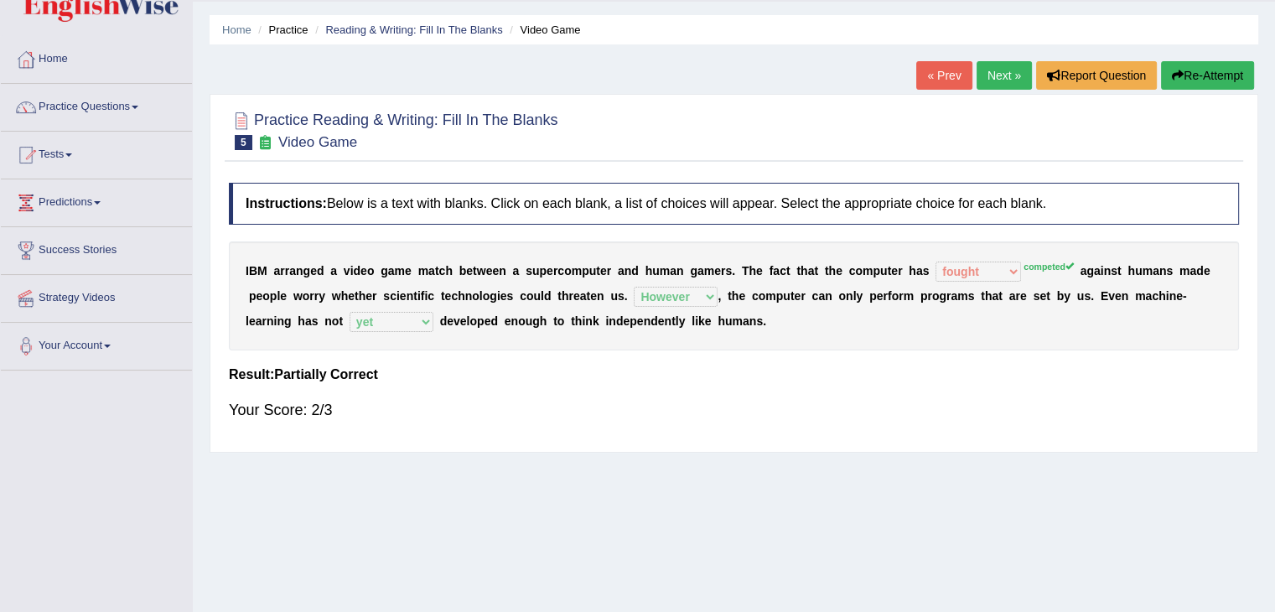
click at [993, 75] on link "Next »" at bounding box center [1004, 75] width 55 height 28
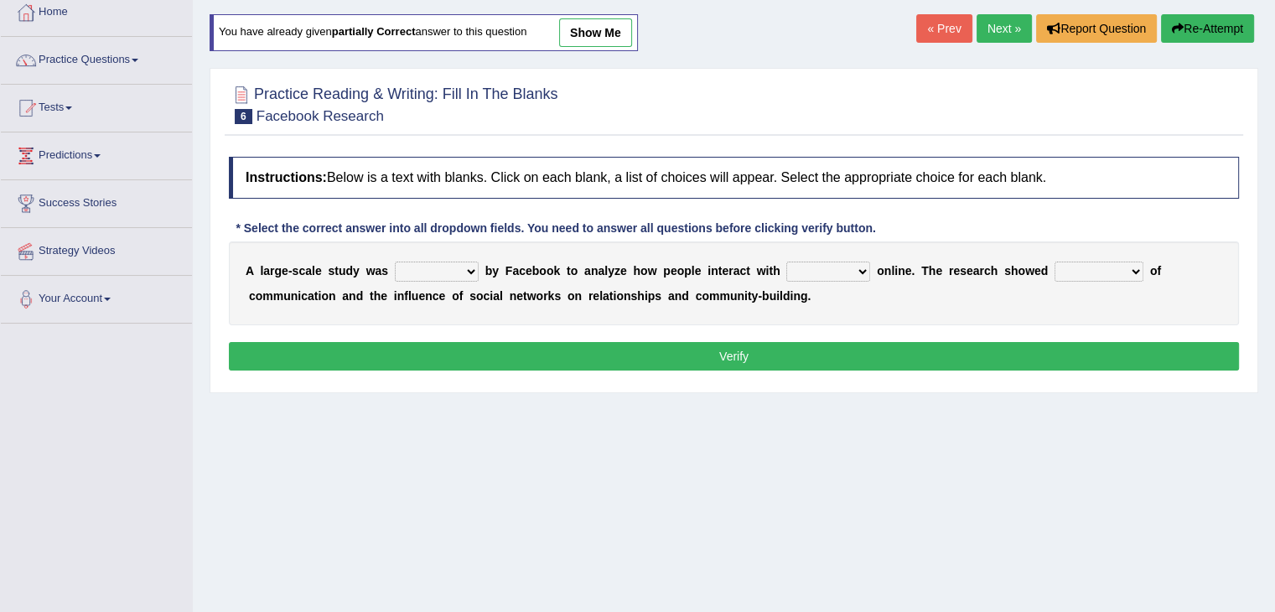
scroll to position [96, 0]
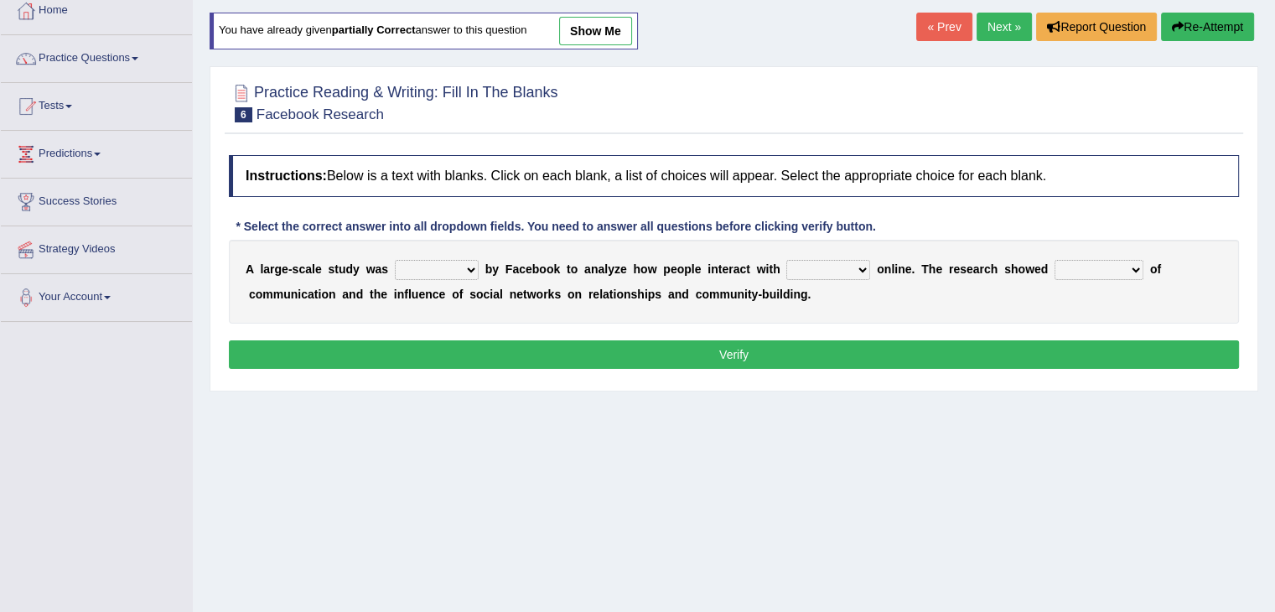
click at [456, 265] on select "surveyed had asked made" at bounding box center [437, 270] width 84 height 20
select select "made"
click at [395, 260] on select "surveyed had asked made" at bounding box center [437, 270] width 84 height 20
click at [448, 264] on select "surveyed had asked made" at bounding box center [437, 270] width 84 height 20
click at [395, 260] on select "surveyed had asked made" at bounding box center [437, 270] width 84 height 20
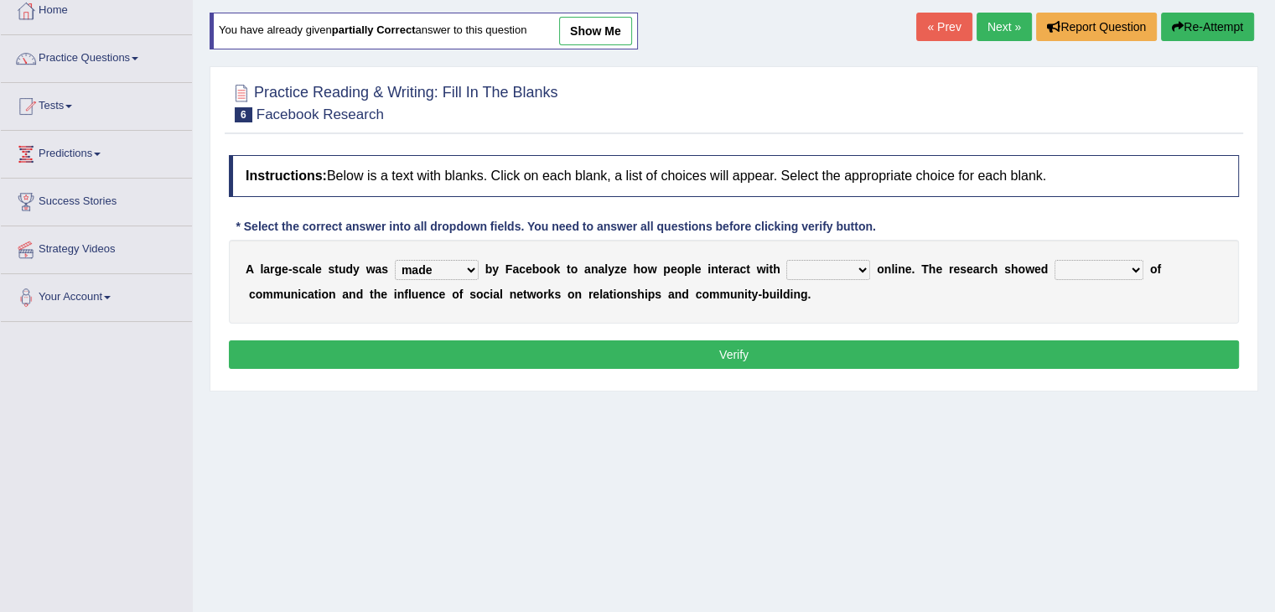
click at [823, 262] on select "together all each other another" at bounding box center [828, 270] width 84 height 20
select select "together"
click at [786, 260] on select "together all each other another" at bounding box center [828, 270] width 84 height 20
click at [1088, 263] on select "advantages standards fellowships patterns" at bounding box center [1098, 270] width 89 height 20
select select "advantages"
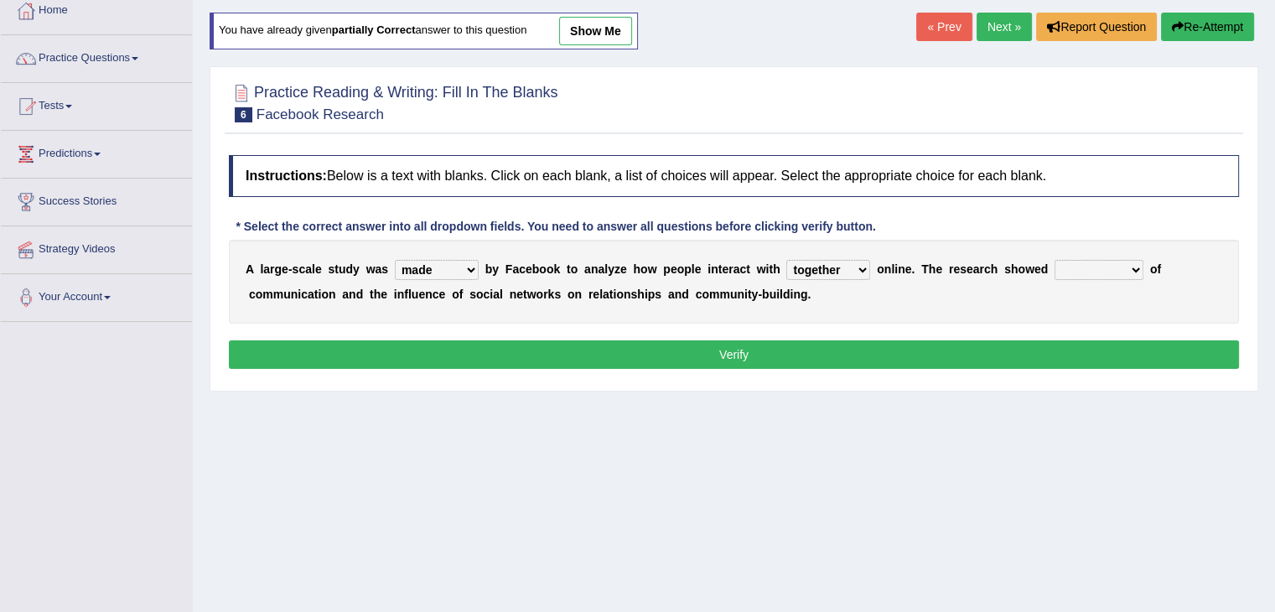
click at [1054, 260] on select "advantages standards fellowships patterns" at bounding box center [1098, 270] width 89 height 20
click at [893, 360] on button "Verify" at bounding box center [734, 354] width 1010 height 28
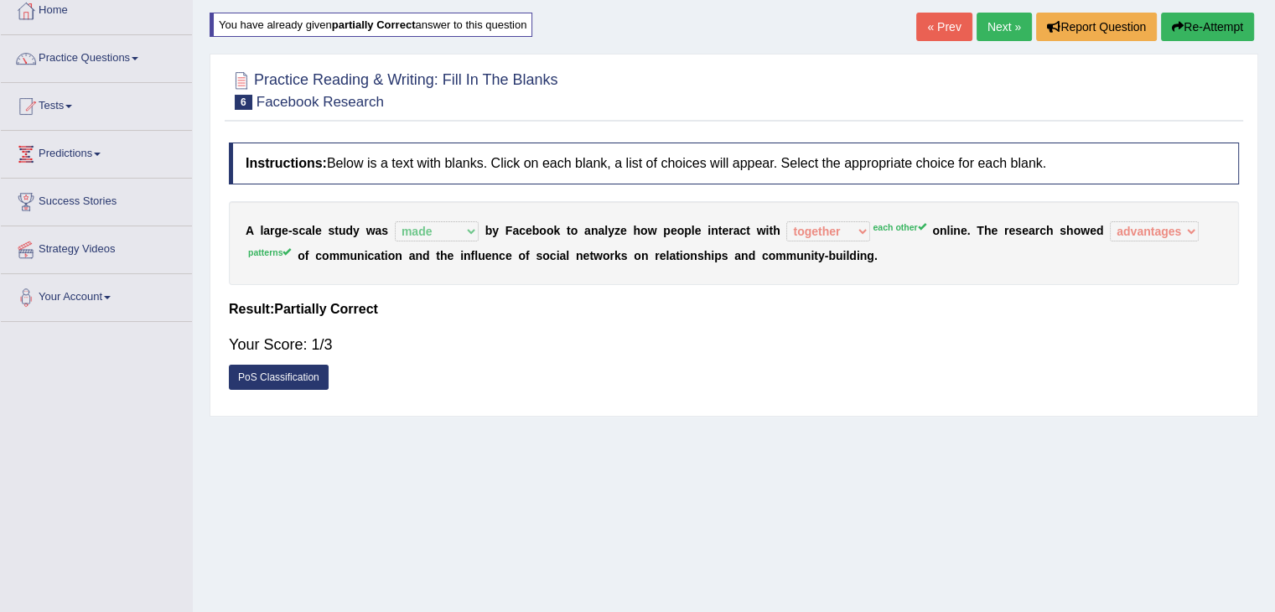
click at [997, 23] on link "Next »" at bounding box center [1004, 27] width 55 height 28
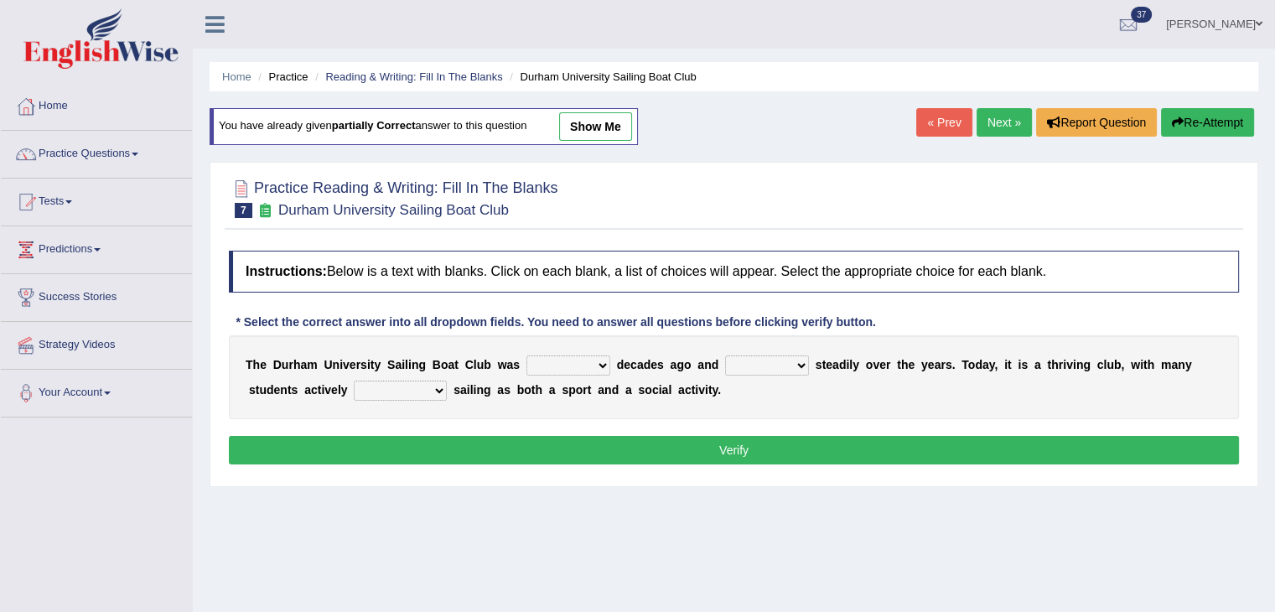
click at [582, 357] on select "found fund founded find" at bounding box center [568, 365] width 84 height 20
select select "found"
click at [526, 355] on select "found fund founded find" at bounding box center [568, 365] width 84 height 20
click at [764, 358] on select "grow growing has grown grown" at bounding box center [767, 365] width 84 height 20
select select "growing"
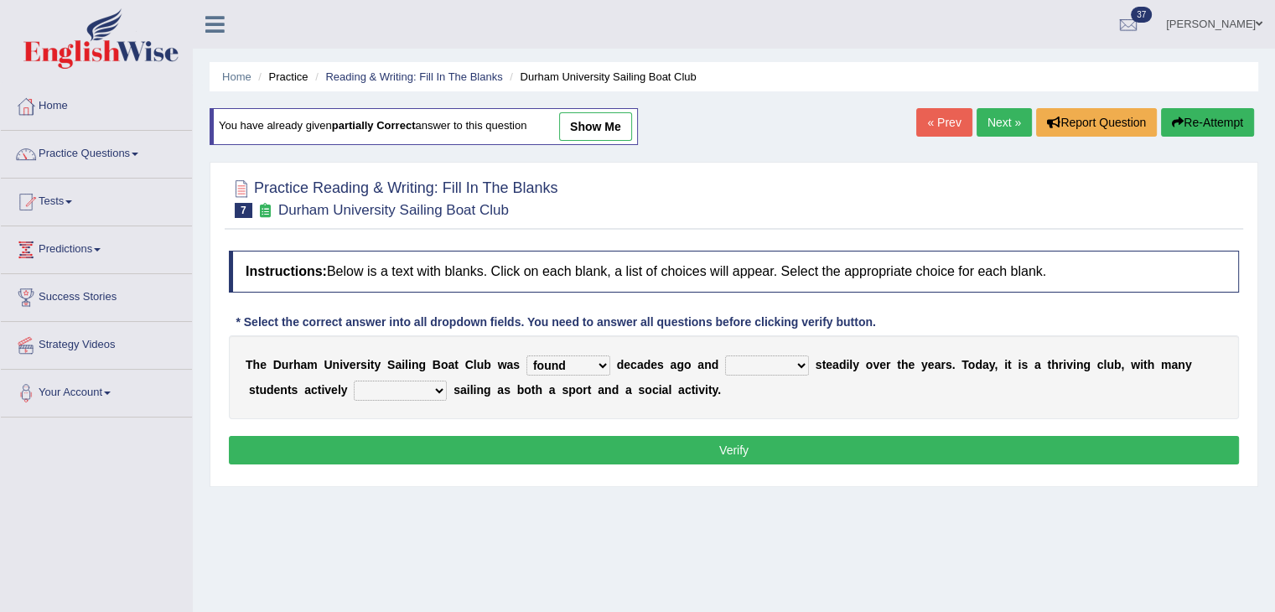
click at [725, 355] on select "grow growing has grown grown" at bounding box center [767, 365] width 84 height 20
click at [431, 389] on select "enjoy enjoyed are enjoying enjoying" at bounding box center [400, 391] width 93 height 20
select select "enjoying"
click at [354, 381] on select "enjoy enjoyed are enjoying enjoying" at bounding box center [400, 391] width 93 height 20
click at [476, 457] on button "Verify" at bounding box center [734, 450] width 1010 height 28
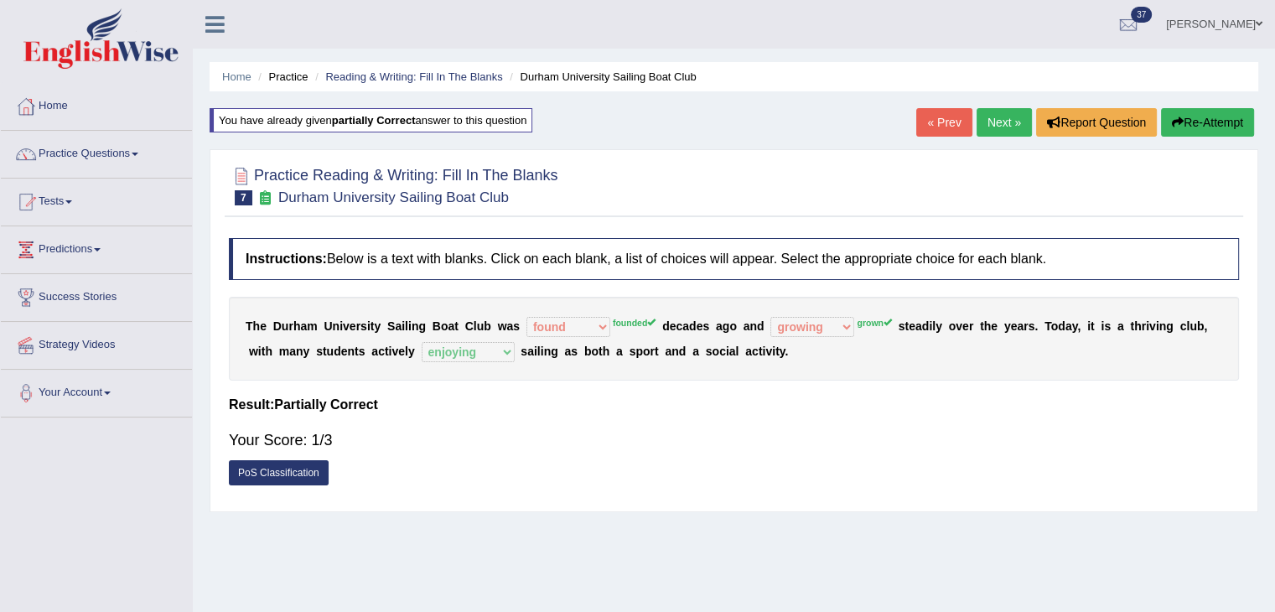
click at [996, 119] on link "Next »" at bounding box center [1004, 122] width 55 height 28
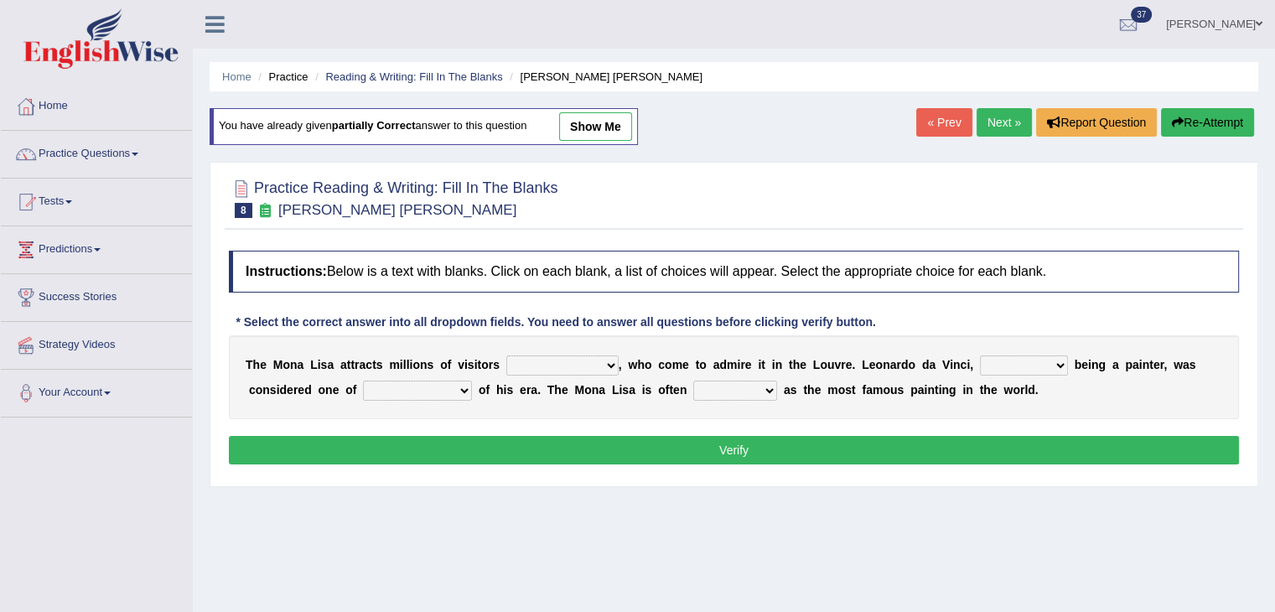
click at [587, 360] on select "around the year the all year all year round per year" at bounding box center [562, 365] width 112 height 20
select select "all year round"
click at [506, 355] on select "around the year the all year all year round per year" at bounding box center [562, 365] width 112 height 20
click at [593, 373] on div "T h e M o n a L i s a a t t r a c t s m i l l i o n s o f v i s i t o r s aroun…" at bounding box center [734, 377] width 1010 height 84
click at [1037, 356] on select "rather than as much as as well as as long as" at bounding box center [1024, 365] width 88 height 20
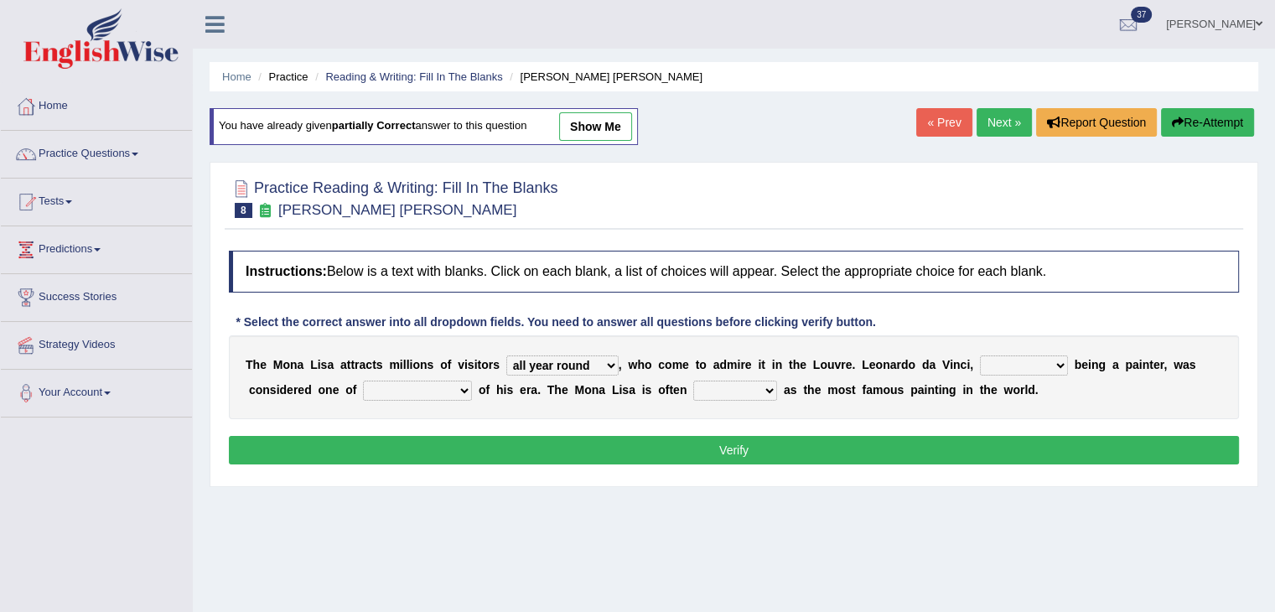
select select "as well as"
click at [980, 355] on select "rather than as much as as well as as long as" at bounding box center [1024, 365] width 88 height 20
click at [441, 391] on select "better artists artist the better artist the best artists" at bounding box center [417, 391] width 109 height 20
select select "the best artists"
click at [363, 381] on select "better artists artist the better artist the best artists" at bounding box center [417, 391] width 109 height 20
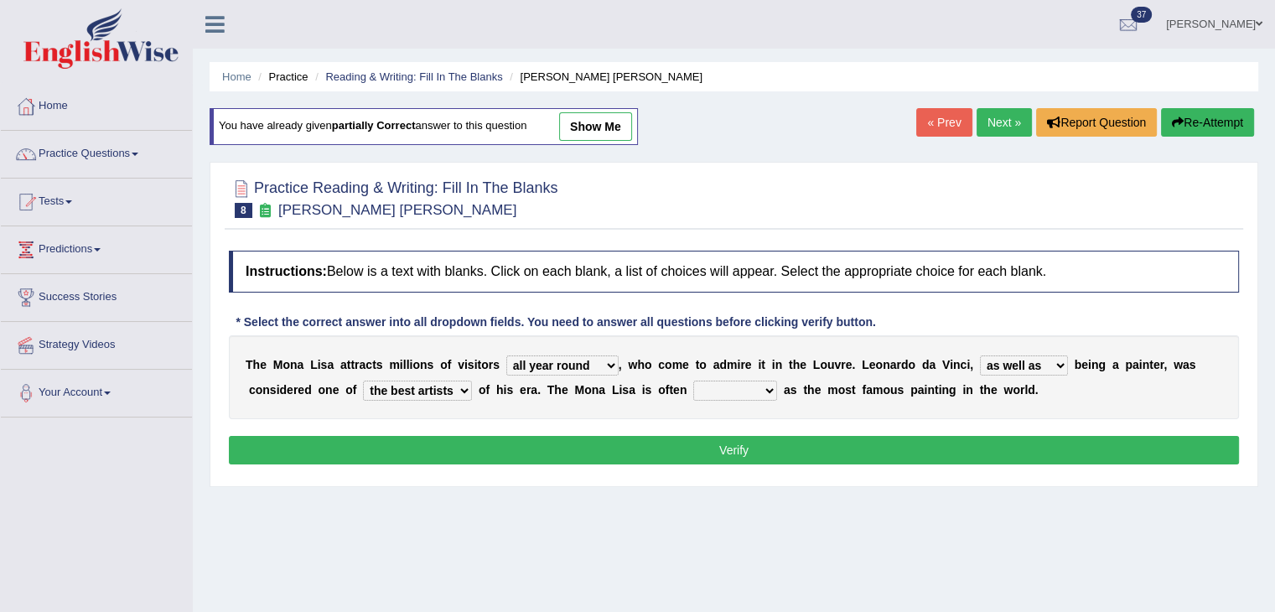
click at [734, 383] on select "classified suggested predicted described" at bounding box center [735, 391] width 84 height 20
select select "described"
click at [693, 381] on select "classified suggested predicted described" at bounding box center [735, 391] width 84 height 20
click at [714, 444] on button "Verify" at bounding box center [734, 450] width 1010 height 28
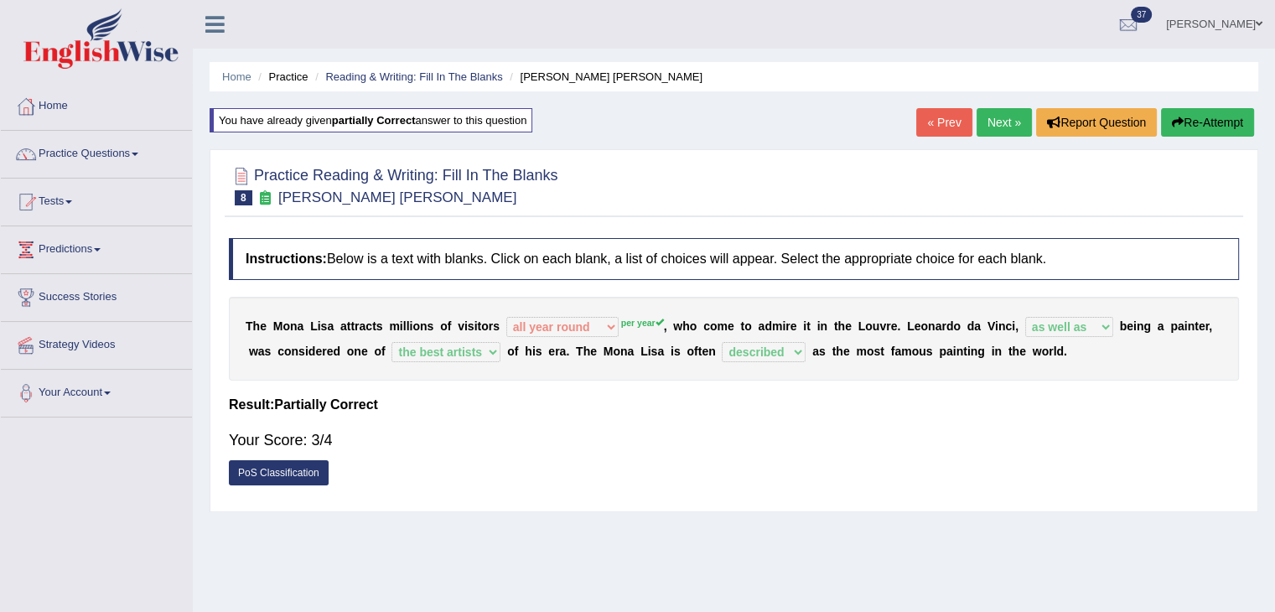
click at [993, 125] on link "Next »" at bounding box center [1004, 122] width 55 height 28
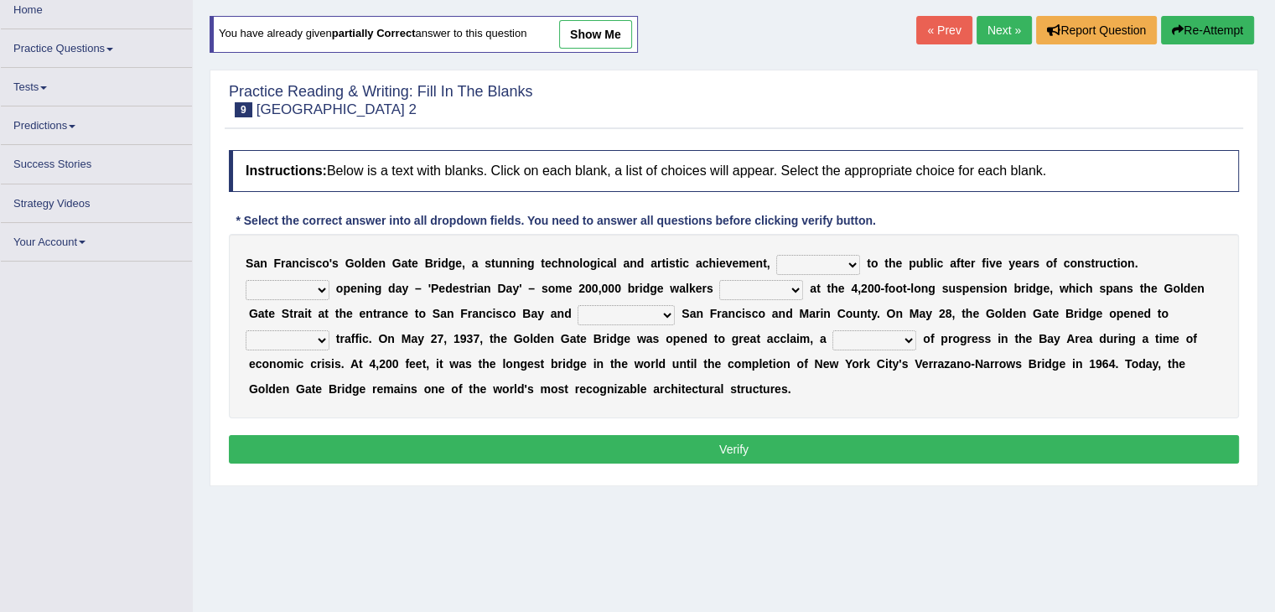
scroll to position [94, 0]
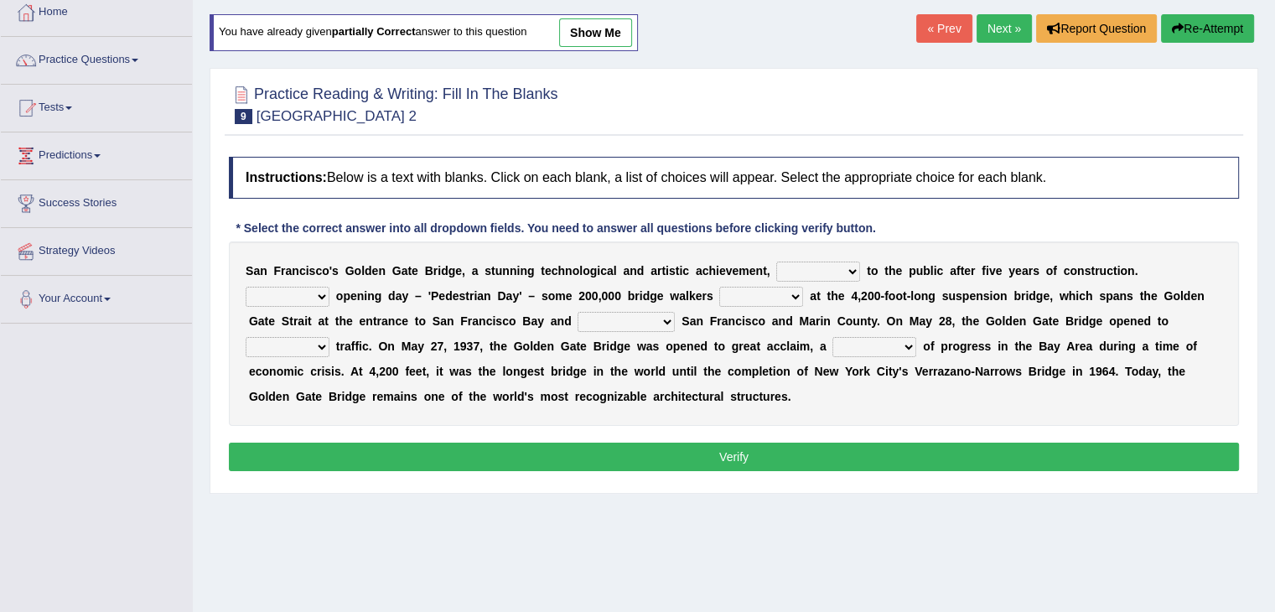
click at [850, 266] on select "opens closes appears equals" at bounding box center [818, 272] width 84 height 20
select select "opens"
click at [776, 262] on select "opens closes appears equals" at bounding box center [818, 272] width 84 height 20
click at [319, 292] on select "On During Since When" at bounding box center [288, 297] width 84 height 20
select select "During"
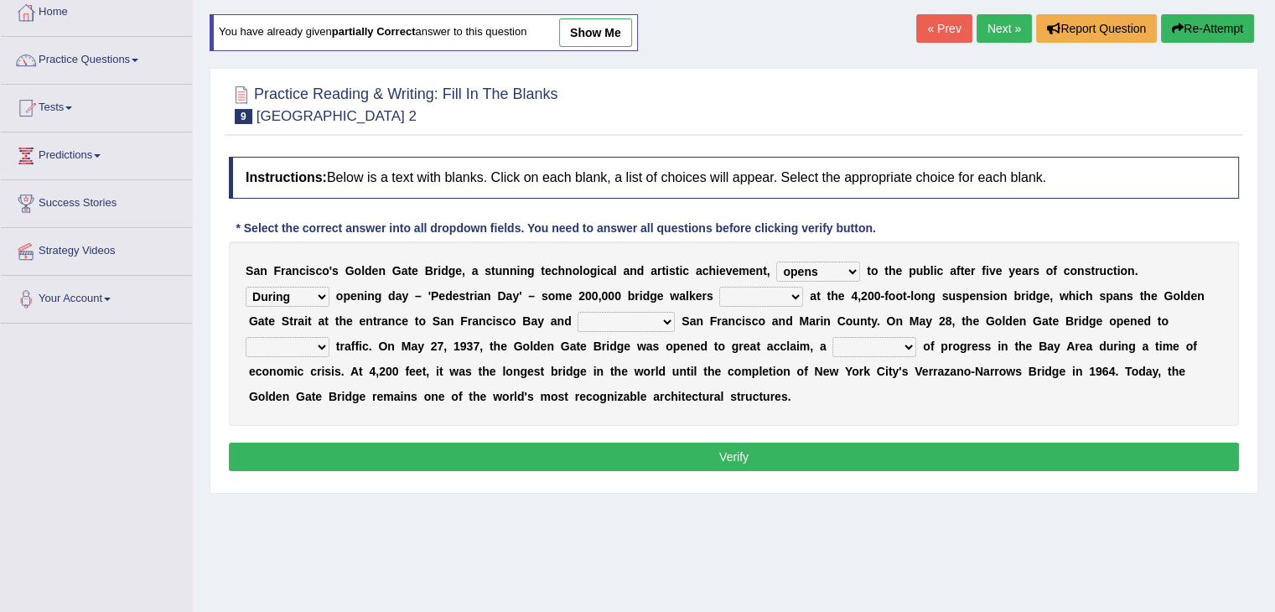
click at [246, 287] on select "On During Since When" at bounding box center [288, 297] width 84 height 20
click at [749, 289] on select "stationed looked marveled laughed" at bounding box center [761, 297] width 84 height 20
select select "looked"
click at [719, 287] on select "stationed looked marveled laughed" at bounding box center [761, 297] width 84 height 20
click at [660, 313] on select "separates connects channels differentiates" at bounding box center [626, 322] width 97 height 20
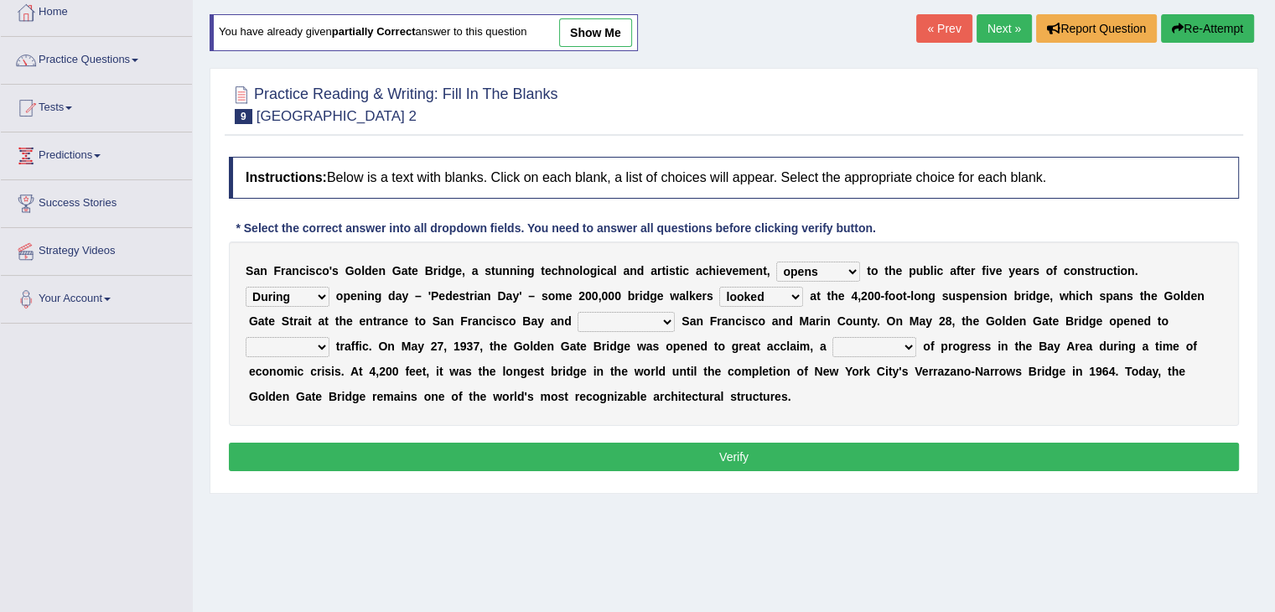
select select "connects"
click at [578, 312] on select "separates connects channels differentiates" at bounding box center [626, 322] width 97 height 20
click at [310, 347] on select "aquatic vehicular airborne watertight" at bounding box center [288, 347] width 84 height 20
select select "vehicular"
click at [246, 337] on select "aquatic vehicular airborne watertight" at bounding box center [288, 347] width 84 height 20
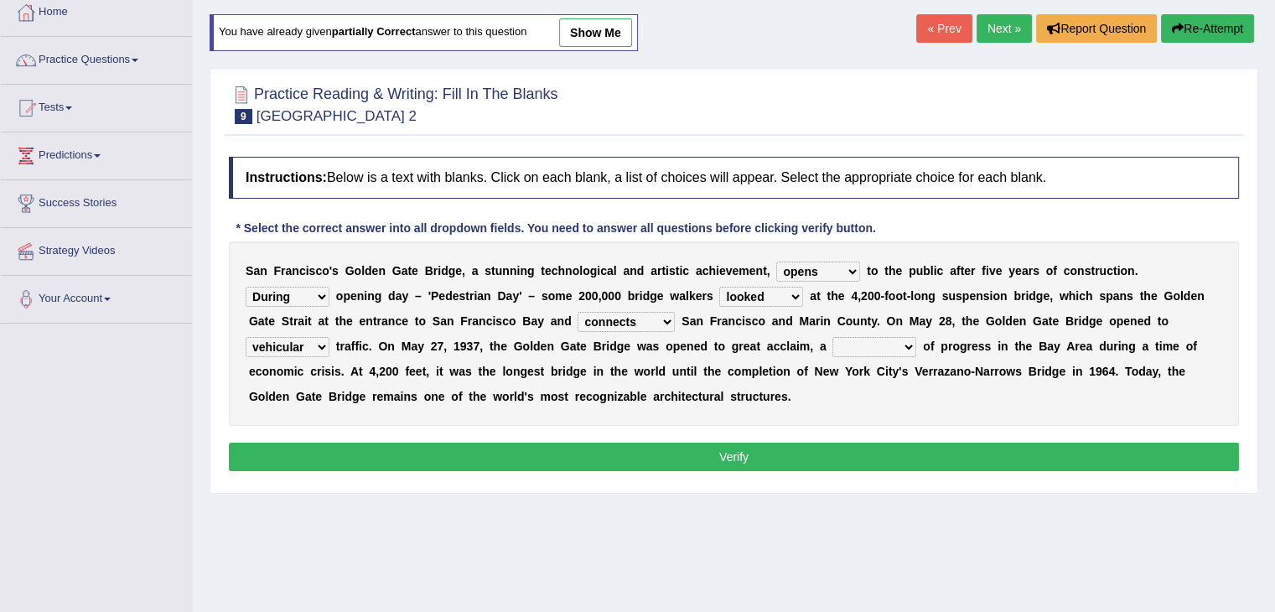
click at [861, 341] on select "denial symbol technique yield" at bounding box center [874, 347] width 84 height 20
select select "symbol"
click at [832, 337] on select "denial symbol technique yield" at bounding box center [874, 347] width 84 height 20
click at [795, 455] on button "Verify" at bounding box center [734, 457] width 1010 height 28
